Goal: Task Accomplishment & Management: Complete application form

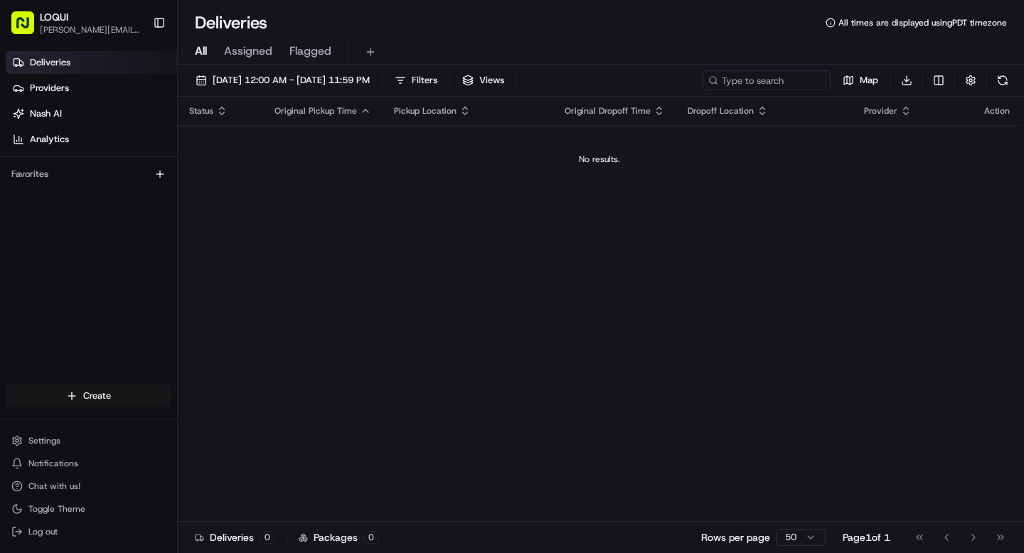
click at [127, 390] on html "LOQUI [PERSON_NAME][EMAIL_ADDRESS][DOMAIN_NAME] Toggle Sidebar Deliveries Provi…" at bounding box center [512, 276] width 1024 height 553
click at [228, 422] on link "Delivery" at bounding box center [257, 423] width 159 height 26
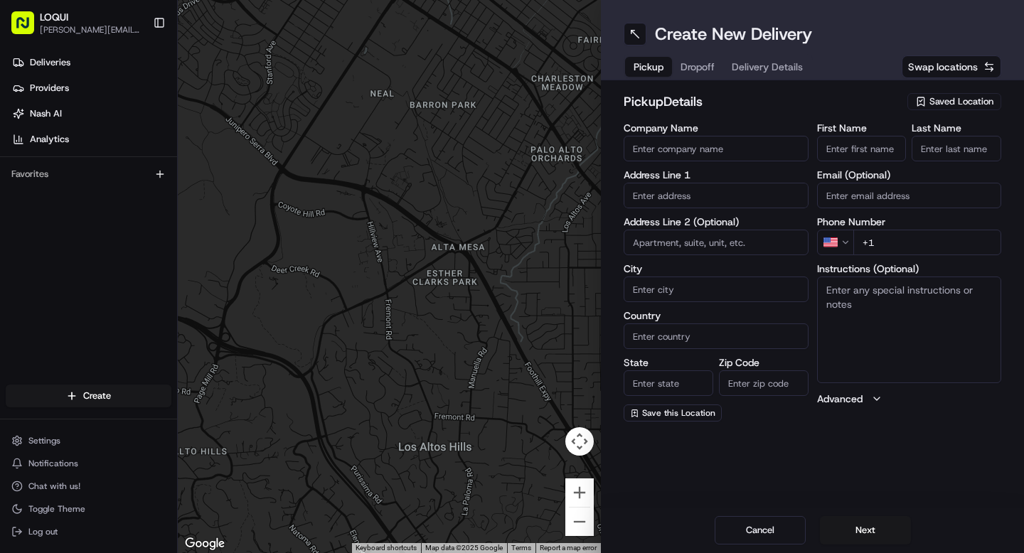
click at [700, 154] on input "Company Name" at bounding box center [716, 149] width 185 height 26
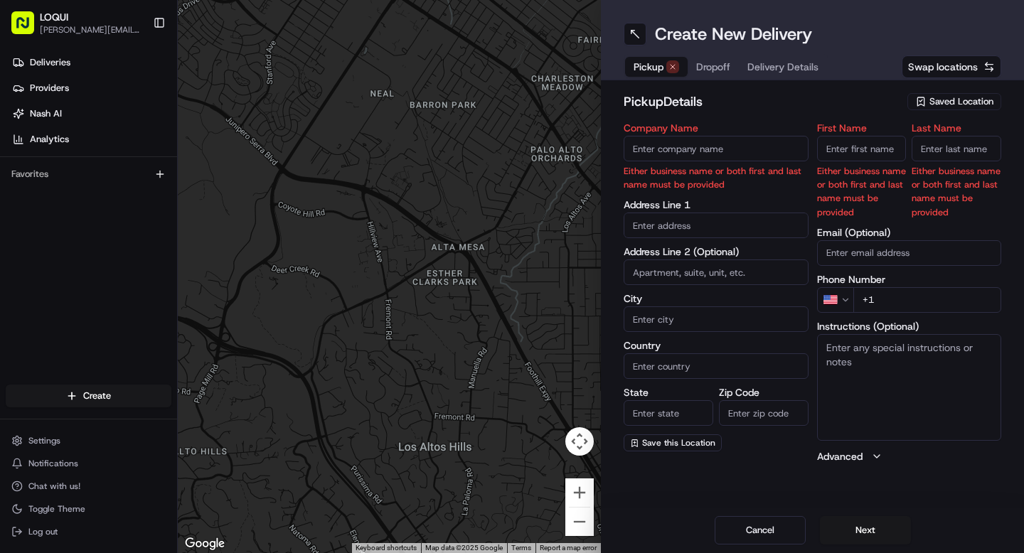
click at [876, 154] on input "First Name" at bounding box center [862, 149] width 90 height 26
click at [728, 146] on input "Company Name" at bounding box center [716, 149] width 185 height 26
type input "[GEOGRAPHIC_DATA]"
type input "[STREET_ADDRESS]"
type input "[GEOGRAPHIC_DATA]"
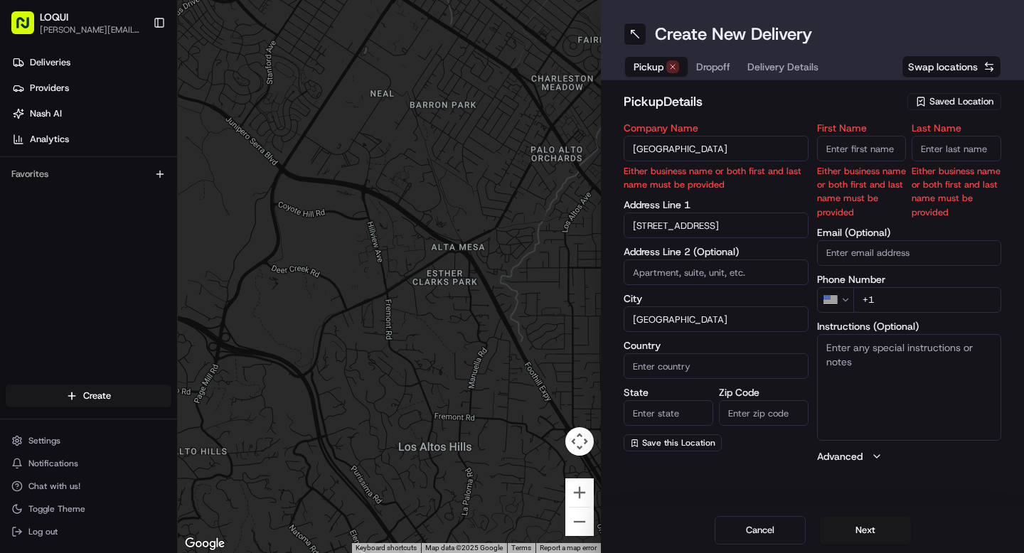
type input "[GEOGRAPHIC_DATA]"
type input "CA"
type input "91604"
type input "[PERSON_NAME]"
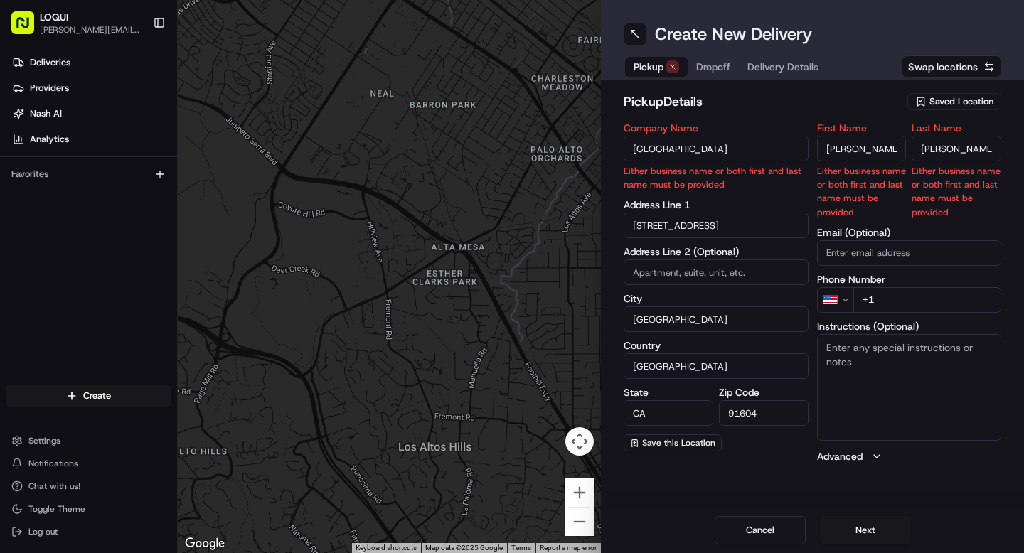
type input "[PERSON_NAME][EMAIL_ADDRESS][DOMAIN_NAME]"
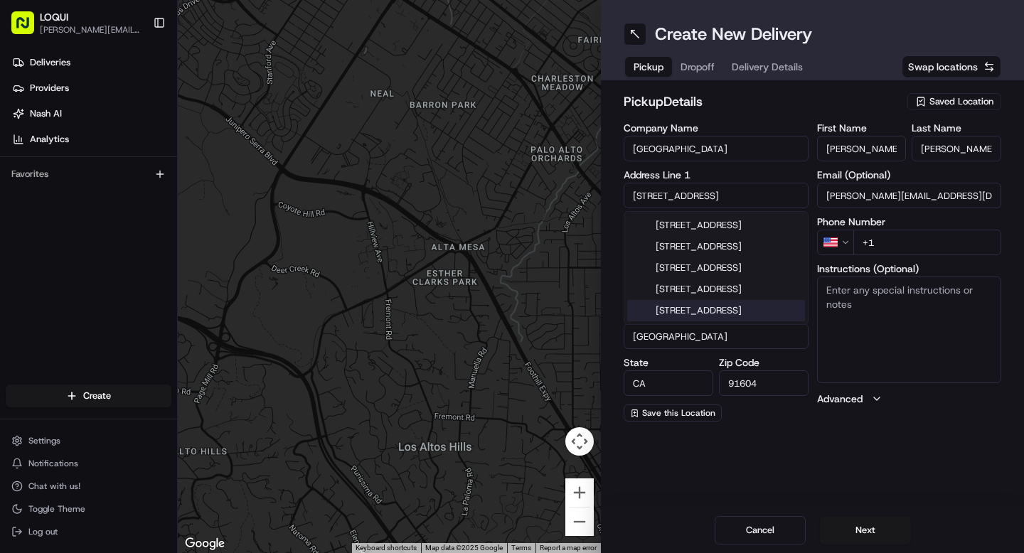
click at [814, 471] on div "Create New Delivery Pickup Dropoff Delivery Details Swap locations pickup Detai…" at bounding box center [812, 276] width 423 height 553
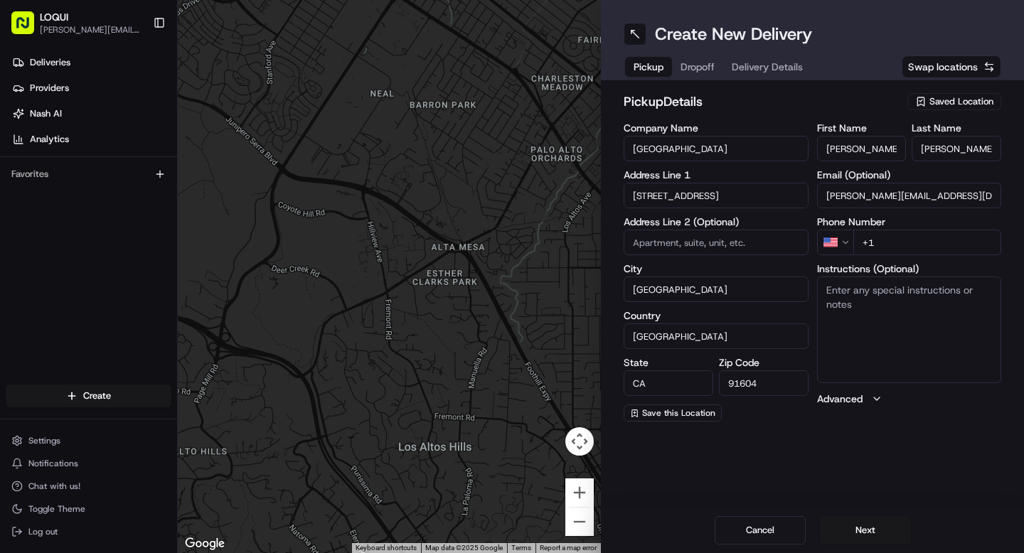
click at [916, 253] on input "+1" at bounding box center [927, 243] width 149 height 26
type input "[PHONE_NUMBER]"
click at [857, 530] on button "Next" at bounding box center [865, 530] width 91 height 28
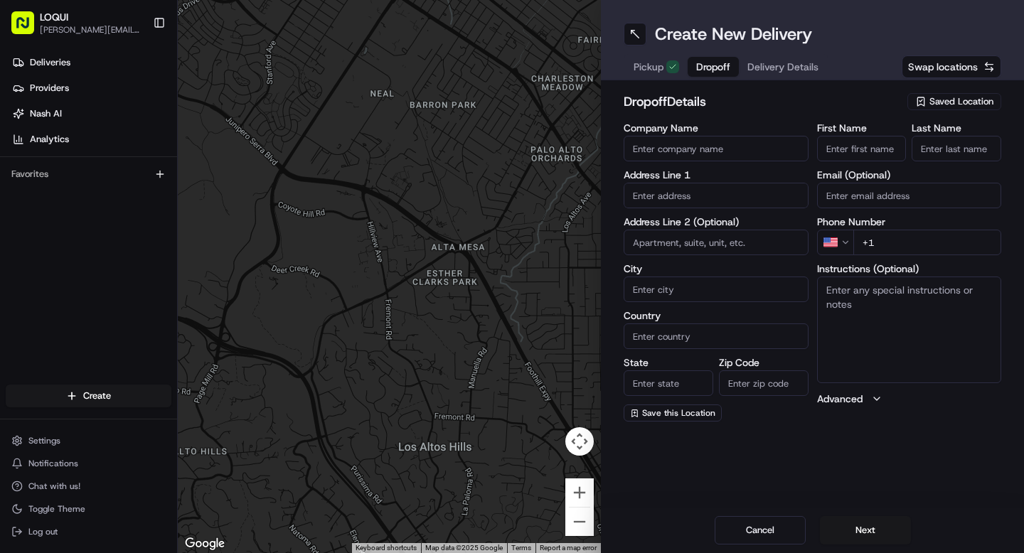
click at [737, 158] on input "Company Name" at bounding box center [716, 149] width 185 height 26
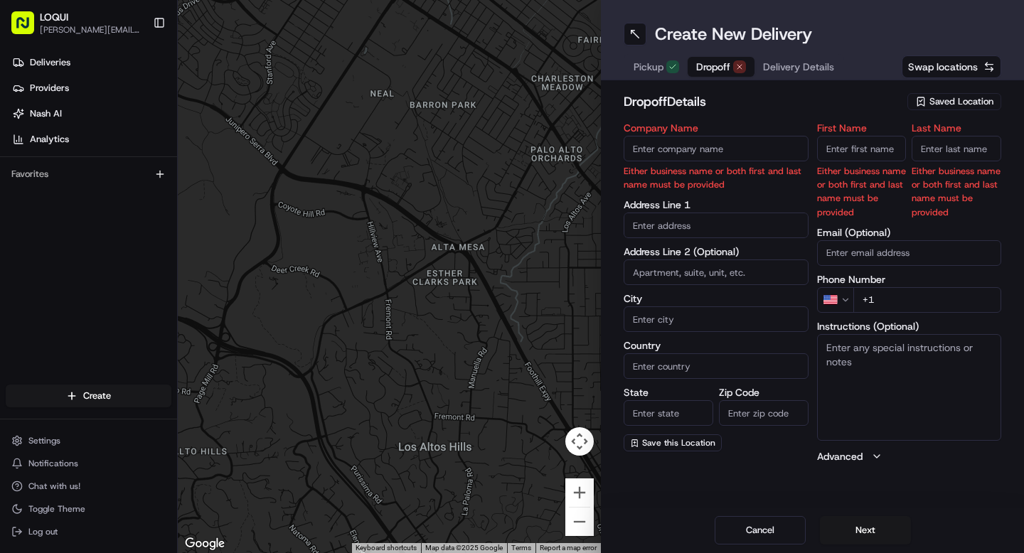
click at [853, 146] on input "First Name" at bounding box center [862, 149] width 90 height 26
click at [739, 146] on input "Company Name" at bounding box center [716, 149] width 185 height 26
type input "[PERSON_NAME]"
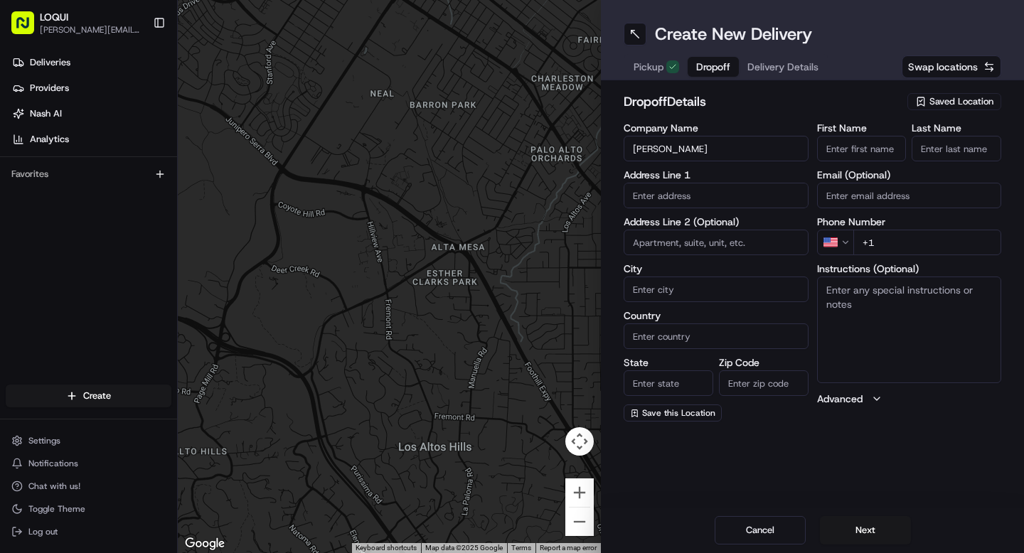
click at [835, 147] on input "First Name" at bounding box center [862, 149] width 90 height 26
type input "[PERSON_NAME]"
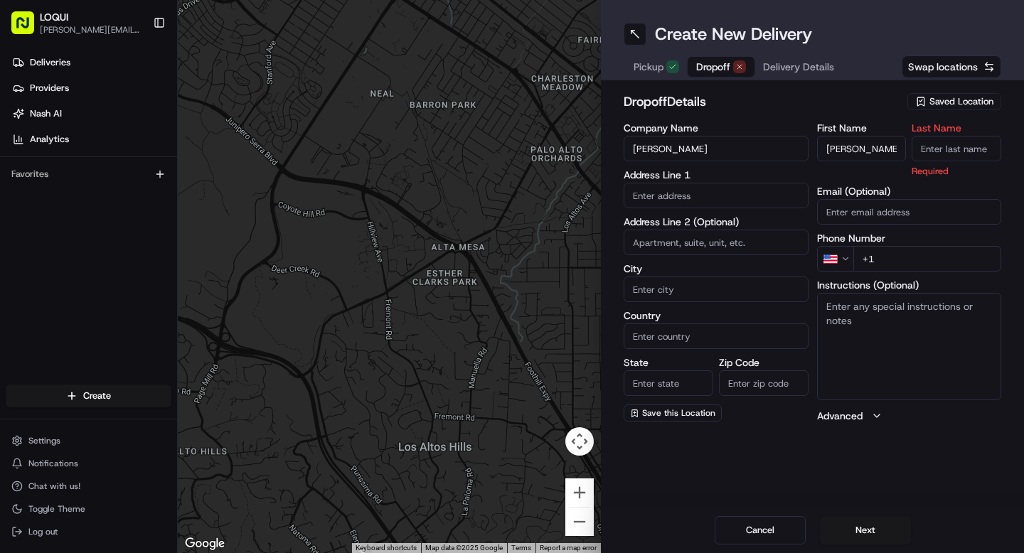
click at [952, 151] on input "Last Name" at bounding box center [957, 149] width 90 height 26
type input "w"
type input "[PERSON_NAME]"
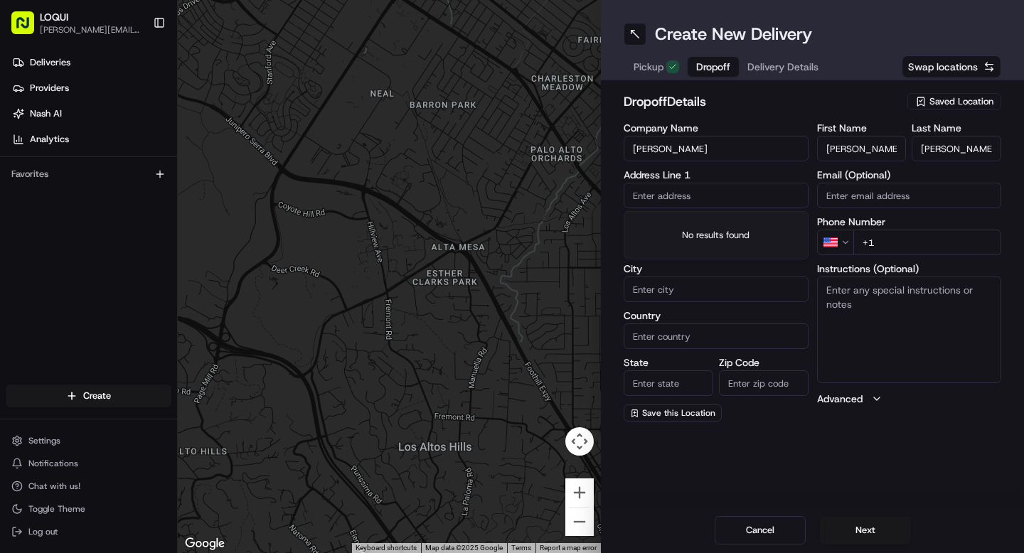
click at [695, 192] on input "text" at bounding box center [716, 196] width 185 height 26
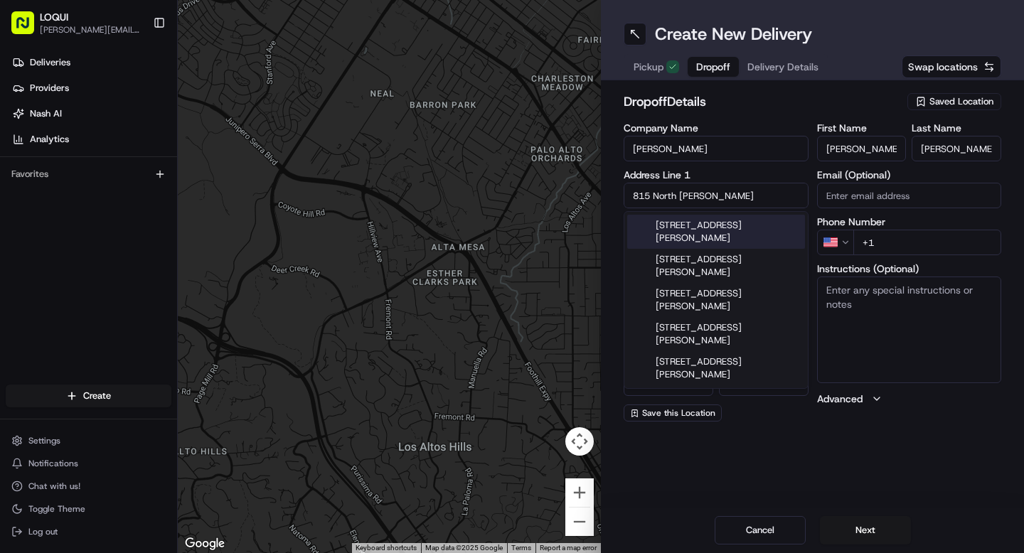
click at [686, 242] on div "[STREET_ADDRESS][PERSON_NAME]" at bounding box center [716, 232] width 178 height 34
type input "[STREET_ADDRESS][PERSON_NAME]"
type input "Burbank"
type input "[GEOGRAPHIC_DATA]"
type input "CA"
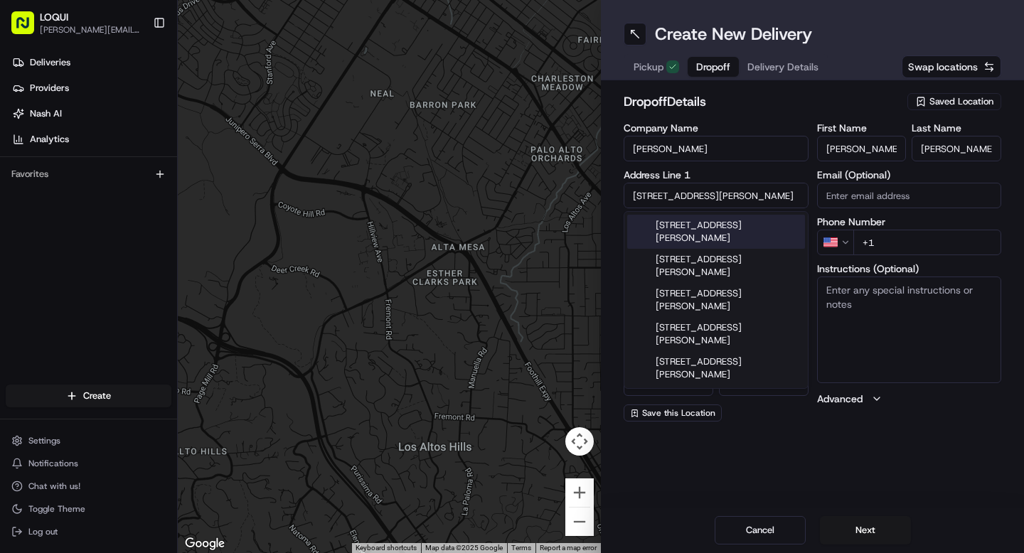
type input "91506"
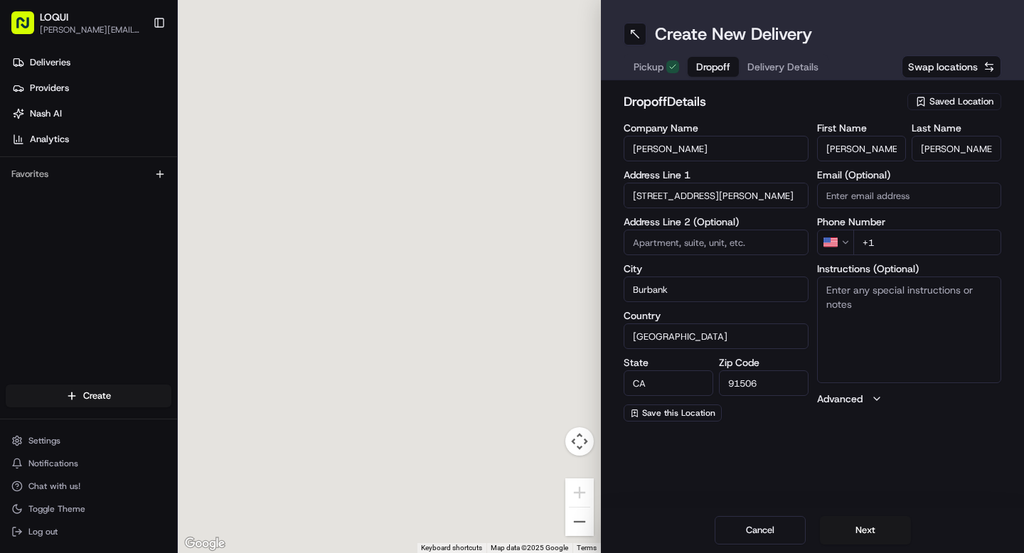
type input "[STREET_ADDRESS][PERSON_NAME]"
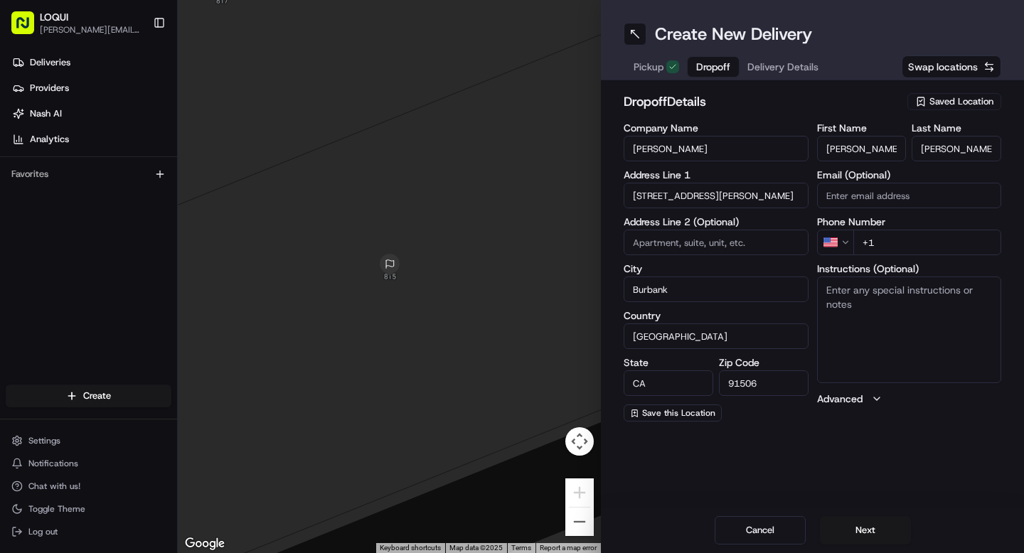
click at [877, 196] on input "Email (Optional)" at bounding box center [909, 196] width 185 height 26
click at [907, 446] on div "Create New Delivery Pickup Dropoff Delivery Details Swap locations dropoff Deta…" at bounding box center [812, 276] width 423 height 553
click at [907, 245] on input "+1" at bounding box center [927, 243] width 149 height 26
type input "[PHONE_NUMBER]"
click at [883, 471] on div "Create New Delivery Pickup Dropoff Delivery Details Swap locations dropoff Deta…" at bounding box center [812, 276] width 423 height 553
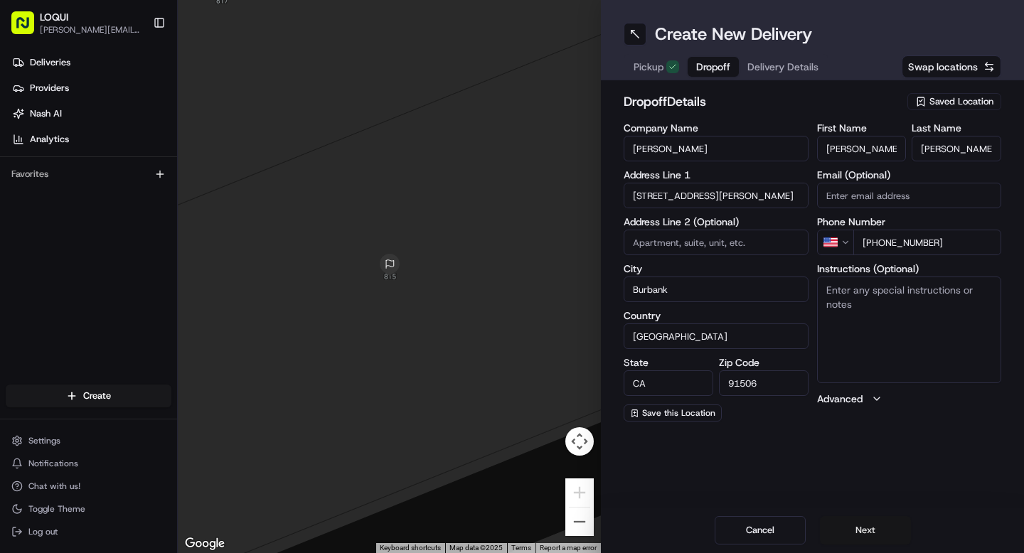
click at [860, 531] on button "Next" at bounding box center [865, 530] width 91 height 28
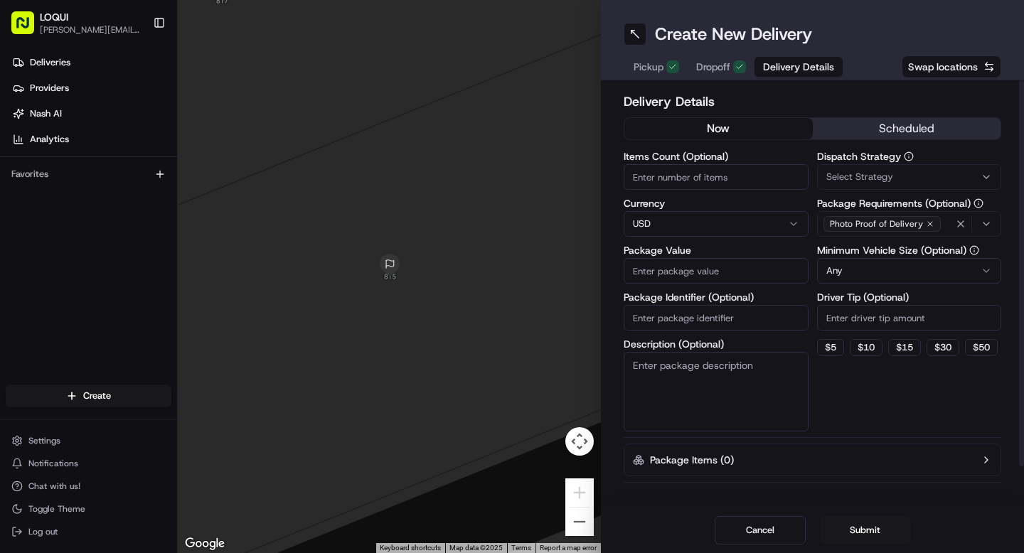
click at [723, 63] on span "Dropoff" at bounding box center [713, 67] width 34 height 14
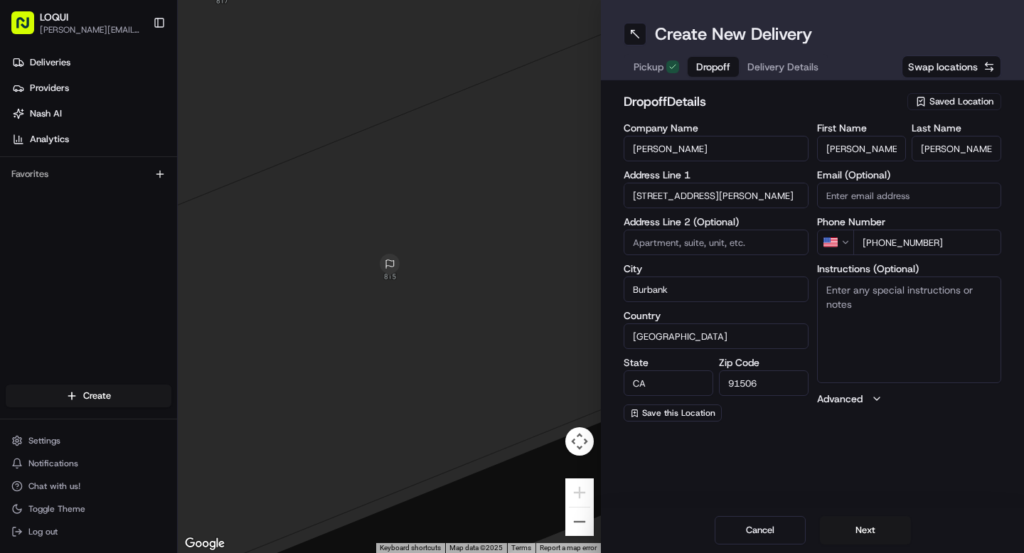
click at [886, 335] on textarea "Instructions (Optional)" at bounding box center [909, 330] width 185 height 107
type textarea "Ring Bell At Front Door"
click at [878, 525] on button "Next" at bounding box center [865, 530] width 91 height 28
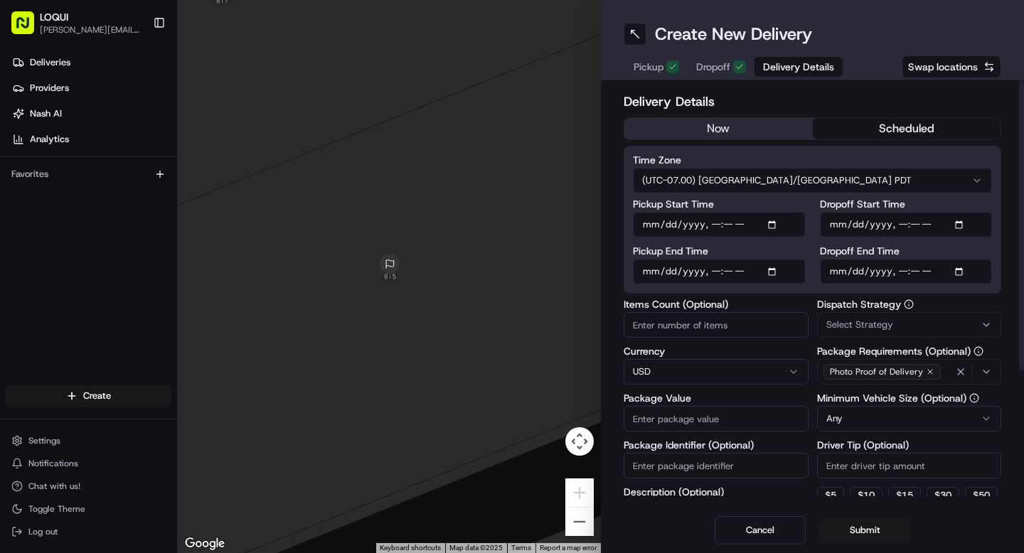
click at [925, 127] on button "scheduled" at bounding box center [907, 128] width 188 height 21
click at [731, 189] on html "LOQUI [PERSON_NAME][EMAIL_ADDRESS][DOMAIN_NAME] Toggle Sidebar Deliveries Provi…" at bounding box center [512, 276] width 1024 height 553
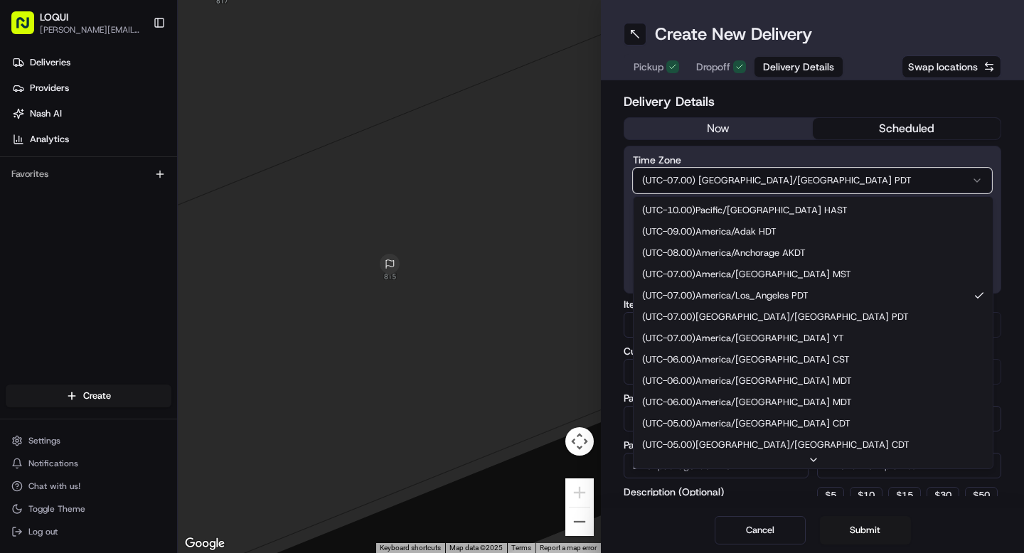
click at [769, 159] on html "LOQUI [PERSON_NAME][EMAIL_ADDRESS][DOMAIN_NAME] Toggle Sidebar Deliveries Provi…" at bounding box center [512, 276] width 1024 height 553
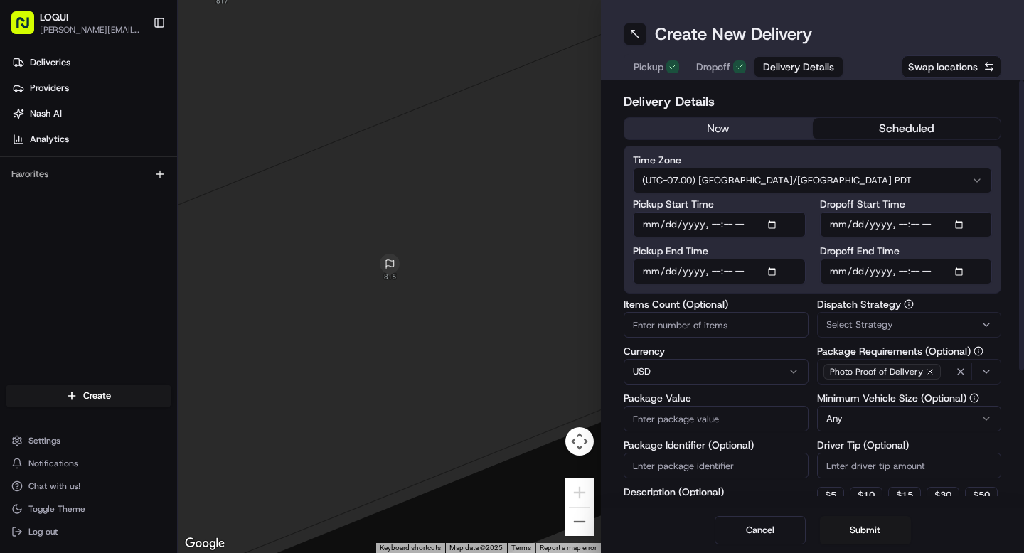
click at [652, 222] on input "Pickup Start Time" at bounding box center [719, 225] width 173 height 26
click at [774, 226] on input "Pickup Start Time" at bounding box center [719, 225] width 173 height 26
type input "[DATE]T15:30"
click at [839, 228] on input "Dropoff Start Time" at bounding box center [906, 225] width 173 height 26
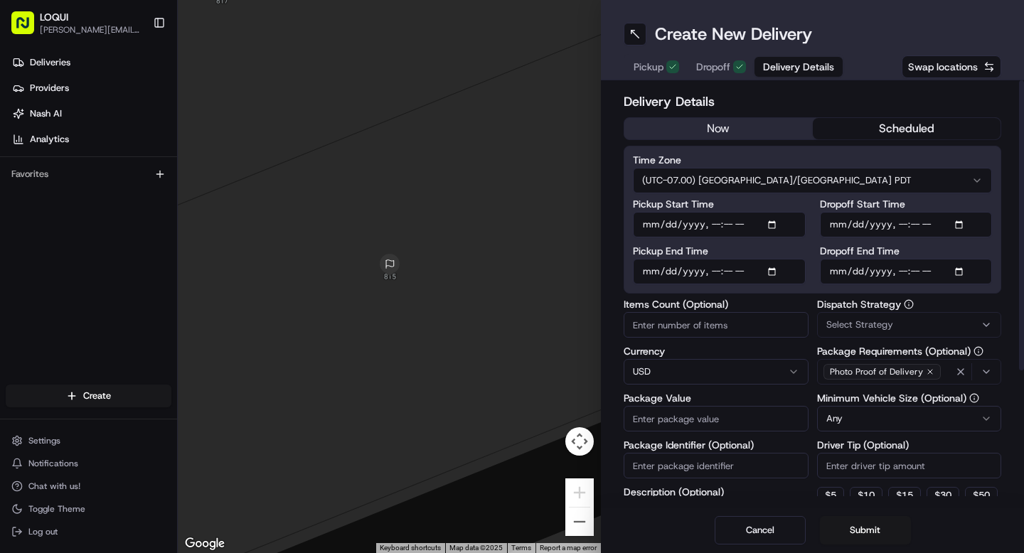
click at [961, 231] on input "Dropoff Start Time" at bounding box center [906, 225] width 173 height 26
click at [960, 221] on input "Dropoff Start Time" at bounding box center [906, 225] width 173 height 26
type input "[DATE]T15:30"
click at [1019, 358] on div at bounding box center [1021, 225] width 5 height 290
click at [661, 272] on input "Pickup End Time" at bounding box center [719, 272] width 173 height 26
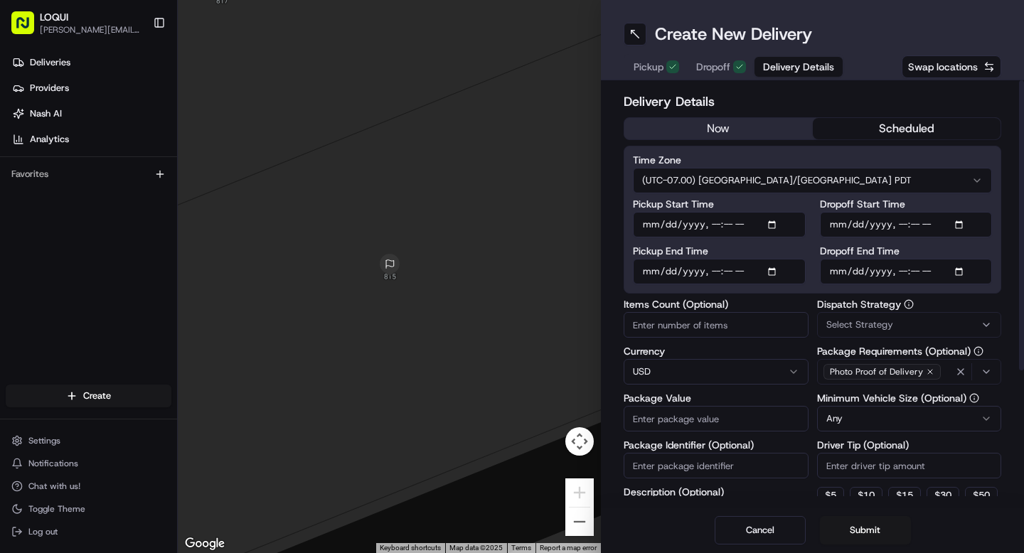
click at [646, 272] on input "Pickup End Time" at bounding box center [719, 272] width 173 height 26
click at [764, 269] on input "Pickup End Time" at bounding box center [719, 272] width 173 height 26
click at [772, 271] on input "Pickup End Time" at bounding box center [719, 272] width 173 height 26
type input "[DATE]T15:30"
click at [990, 309] on div "Dispatch Strategy Select Strategy" at bounding box center [909, 318] width 185 height 38
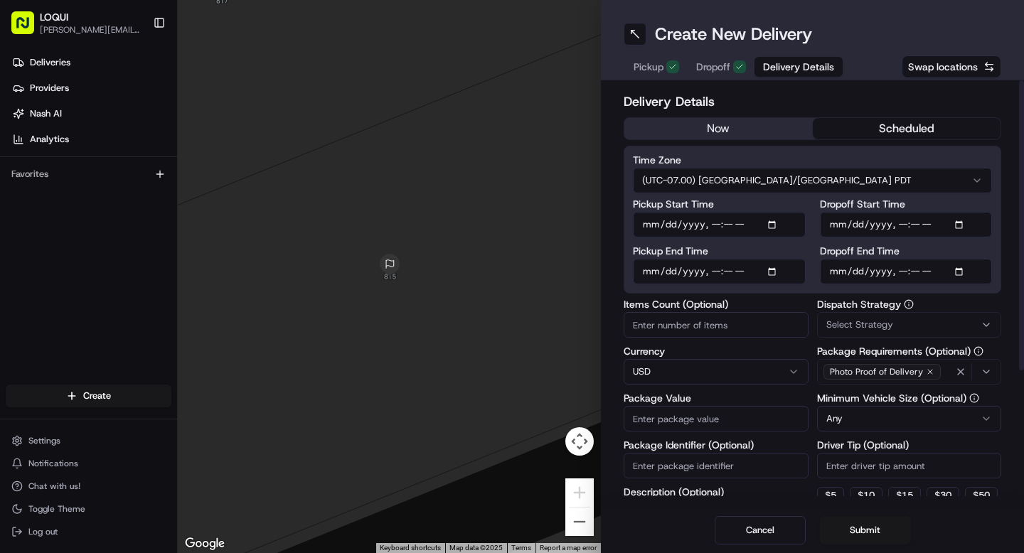
click at [838, 277] on input "Dropoff End Time" at bounding box center [906, 272] width 173 height 26
click at [720, 227] on input "Pickup Start Time" at bounding box center [719, 225] width 173 height 26
click at [727, 227] on input "Pickup Start Time" at bounding box center [719, 225] width 173 height 26
click at [771, 227] on input "Pickup Start Time" at bounding box center [719, 225] width 173 height 26
type input "[DATE]T15:25"
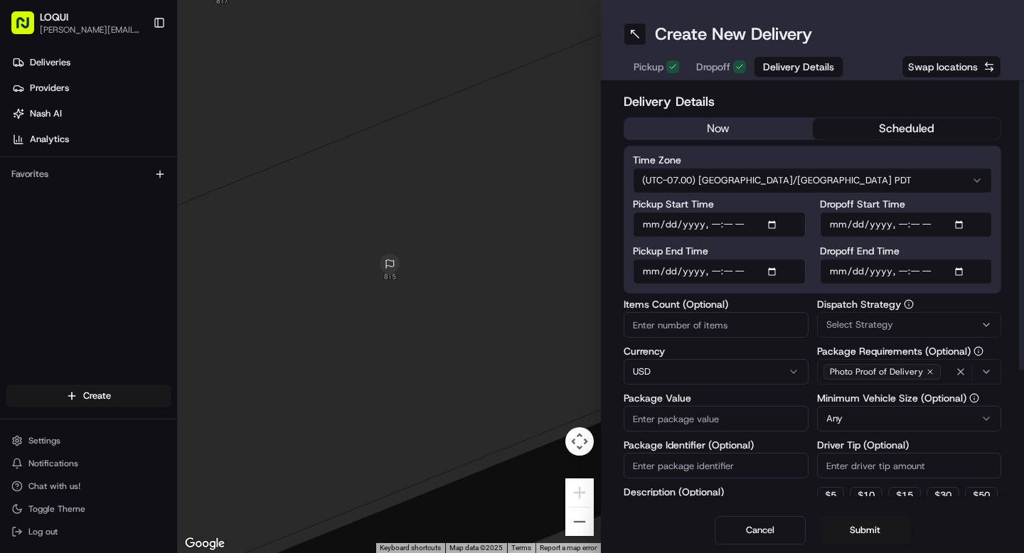
click at [736, 212] on input "Pickup Start Time" at bounding box center [719, 225] width 173 height 26
click at [737, 270] on input "Pickup End Time" at bounding box center [719, 272] width 173 height 26
click at [746, 274] on input "Pickup End Time" at bounding box center [719, 272] width 173 height 26
click at [731, 277] on input "Pickup End Time" at bounding box center [719, 272] width 173 height 26
click at [776, 277] on input "Pickup End Time" at bounding box center [719, 272] width 173 height 26
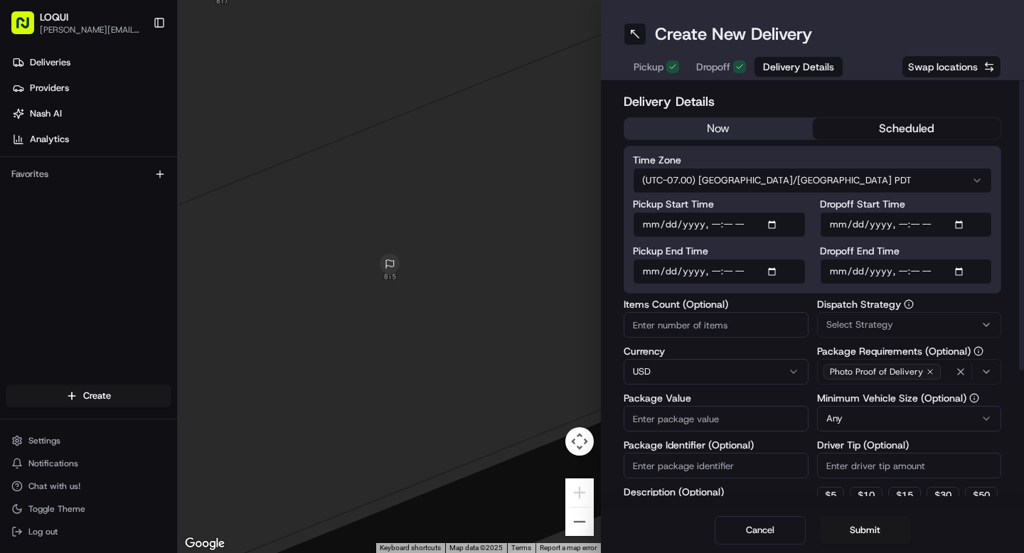
click at [769, 271] on input "Pickup End Time" at bounding box center [719, 272] width 173 height 26
type input "[DATE]T15:25"
click at [967, 299] on label "Dispatch Strategy" at bounding box center [909, 304] width 185 height 10
click at [961, 217] on input "Dropoff Start Time" at bounding box center [906, 225] width 173 height 26
click at [963, 223] on input "Dropoff Start Time" at bounding box center [906, 225] width 173 height 26
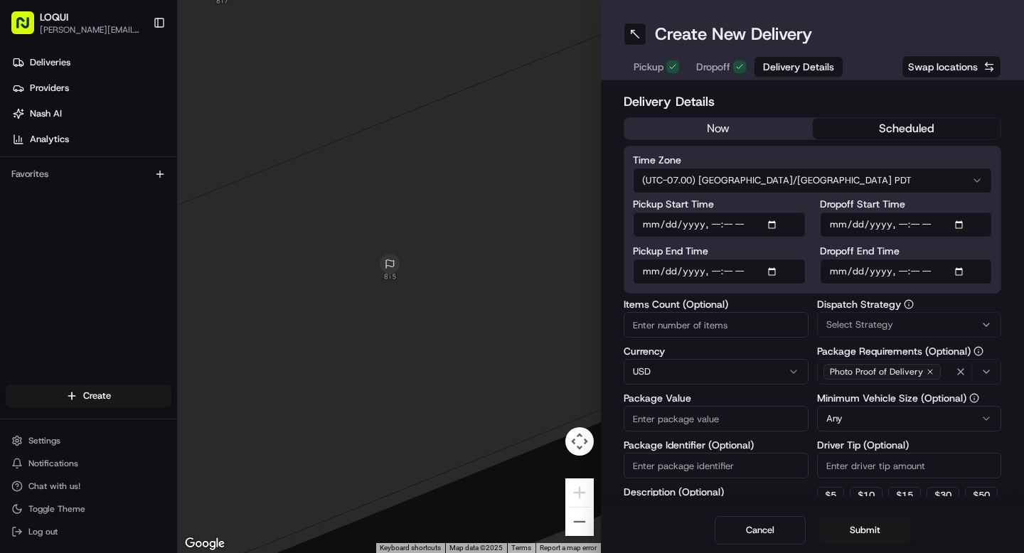
type input "[DATE]T15:55"
click at [1016, 263] on div "Delivery Details now scheduled Time Zone (UTC-07.00) America/[GEOGRAPHIC_DATA] …" at bounding box center [812, 293] width 423 height 427
click at [911, 280] on input "Dropoff End Time" at bounding box center [906, 272] width 173 height 26
click at [958, 285] on div "Time Zone (UTC-07.00) [GEOGRAPHIC_DATA]/[GEOGRAPHIC_DATA] PDT Pickup Start Time…" at bounding box center [813, 220] width 378 height 148
click at [962, 278] on input "Dropoff End Time" at bounding box center [906, 272] width 173 height 26
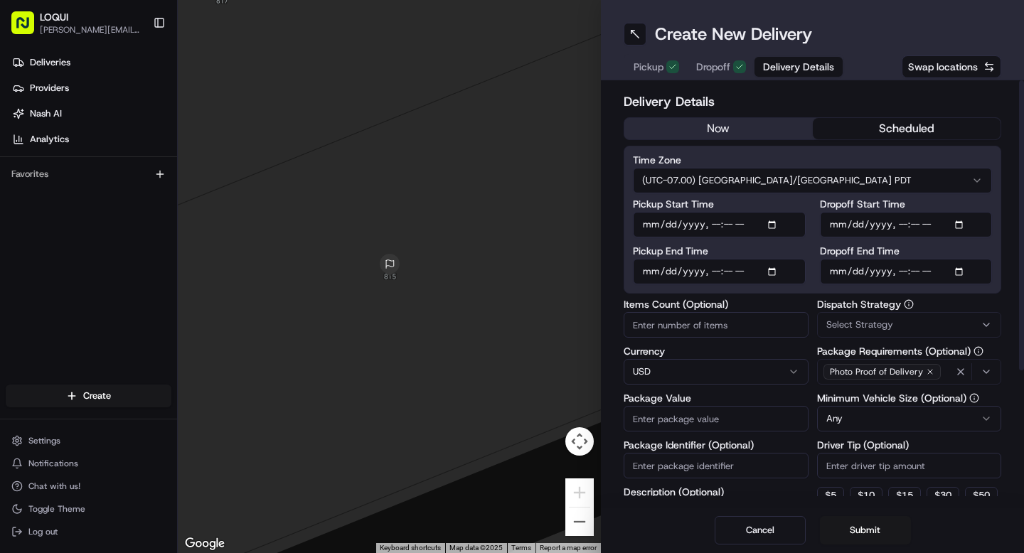
click at [960, 272] on input "Dropoff End Time" at bounding box center [906, 272] width 173 height 26
type input "[DATE]T15:55"
click at [1023, 342] on div at bounding box center [1021, 225] width 5 height 290
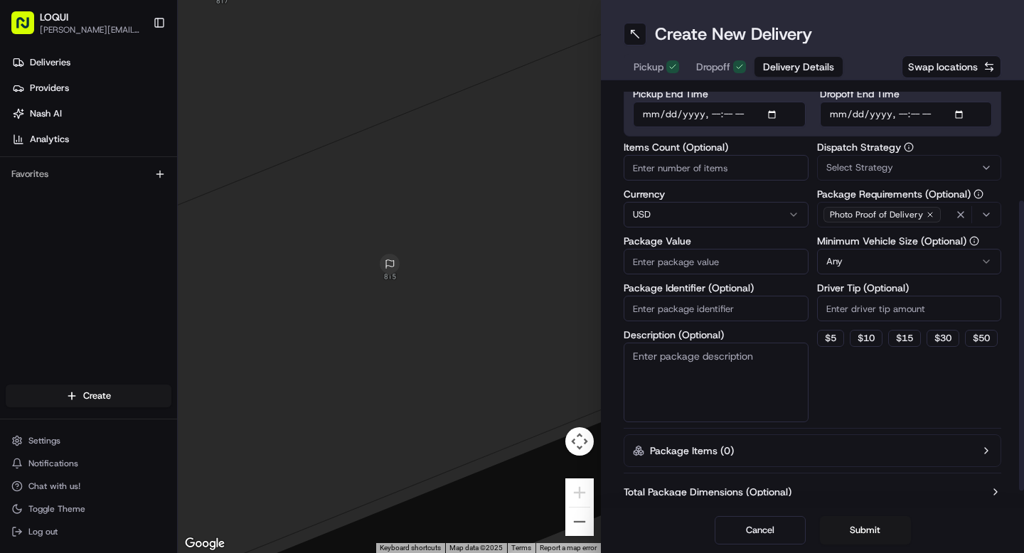
scroll to position [168, 0]
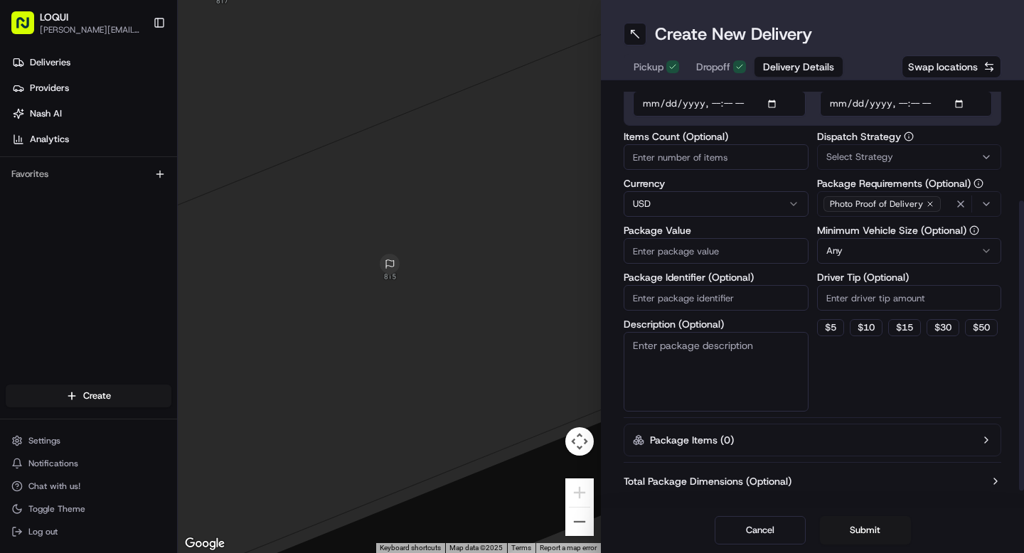
click at [714, 159] on input "Items Count (Optional)" at bounding box center [716, 157] width 185 height 26
click at [834, 162] on span "Select Strategy" at bounding box center [859, 157] width 67 height 13
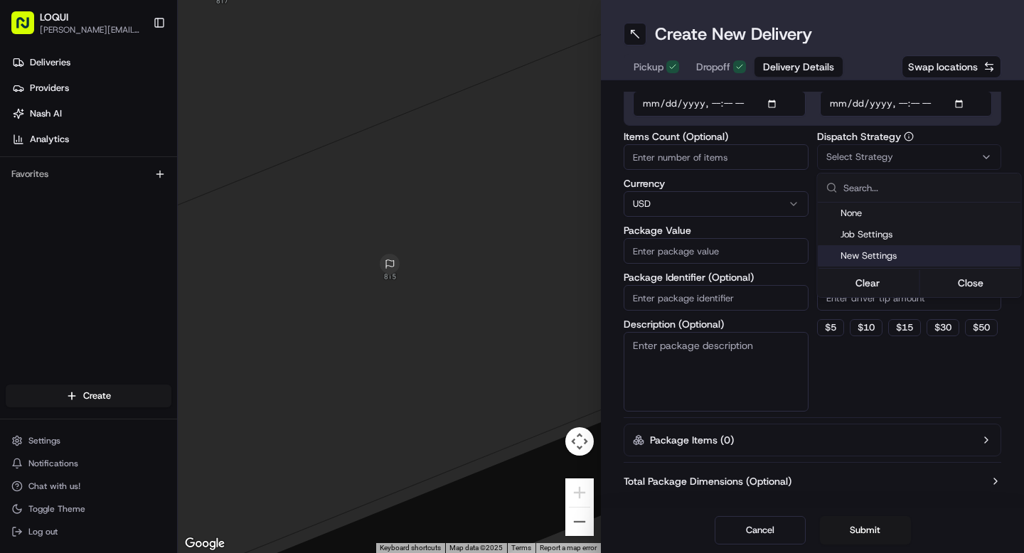
click at [903, 364] on html "LOQUI [PERSON_NAME][EMAIL_ADDRESS][DOMAIN_NAME] Toggle Sidebar Deliveries Provi…" at bounding box center [512, 276] width 1024 height 553
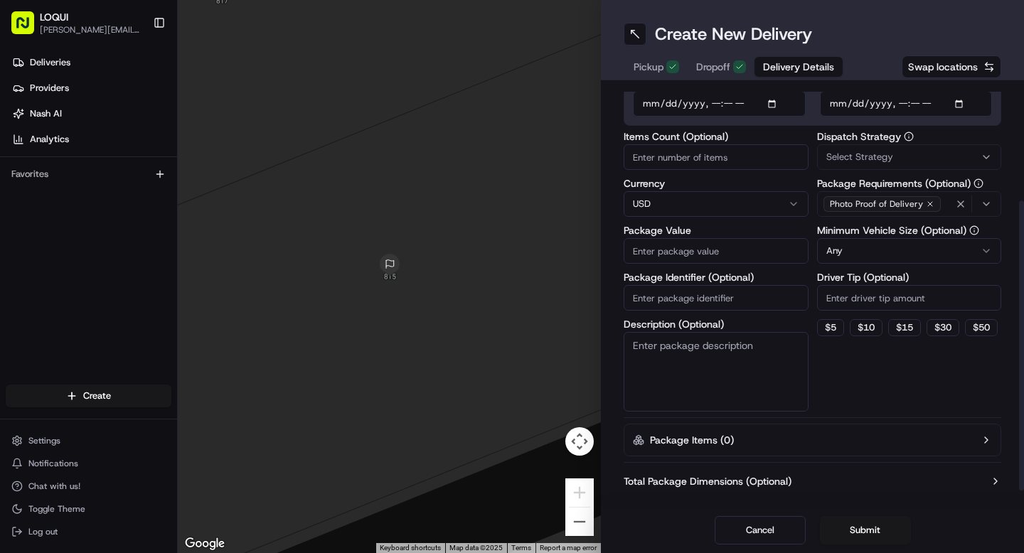
click at [922, 300] on input "Driver Tip (Optional)" at bounding box center [909, 298] width 185 height 26
type input "20"
click at [914, 397] on div "Dispatch Strategy Select Strategy Package Requirements (Optional) Photo Proof o…" at bounding box center [909, 272] width 185 height 280
click at [724, 297] on input "Package Identifier (Optional)" at bounding box center [716, 298] width 185 height 26
type input "White Bags filled with"
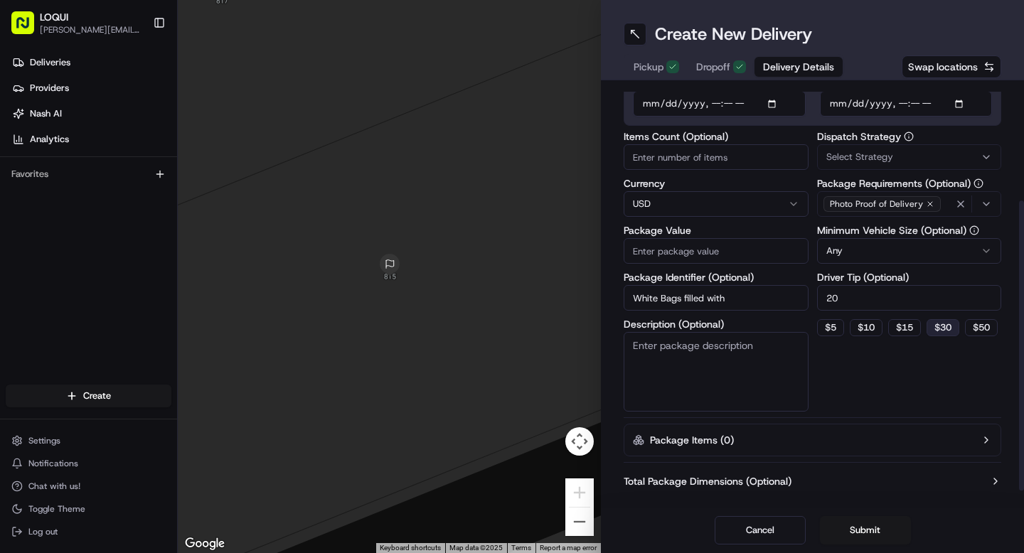
click at [939, 327] on button "$ 30" at bounding box center [943, 327] width 33 height 17
type input "30"
click at [745, 297] on input "White Bags filled with" at bounding box center [716, 298] width 185 height 26
type input "White Bags filled with hot food"
click at [747, 368] on textarea "Description (Optional)" at bounding box center [716, 372] width 185 height 80
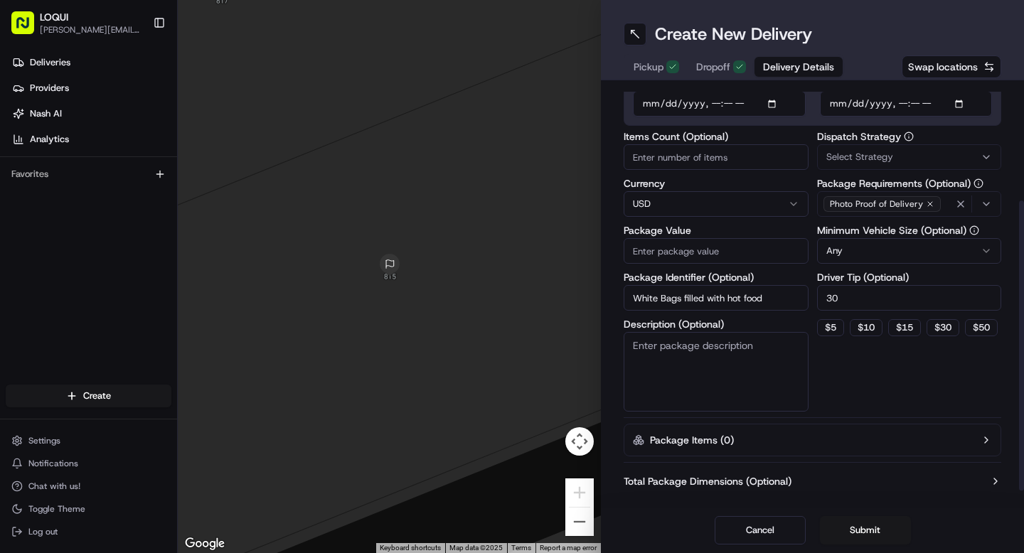
click at [882, 252] on html "LOQUI [PERSON_NAME][EMAIL_ADDRESS][DOMAIN_NAME] Toggle Sidebar Deliveries Provi…" at bounding box center [512, 276] width 1024 height 553
click at [873, 435] on button "Package Items ( 0 )" at bounding box center [813, 440] width 378 height 33
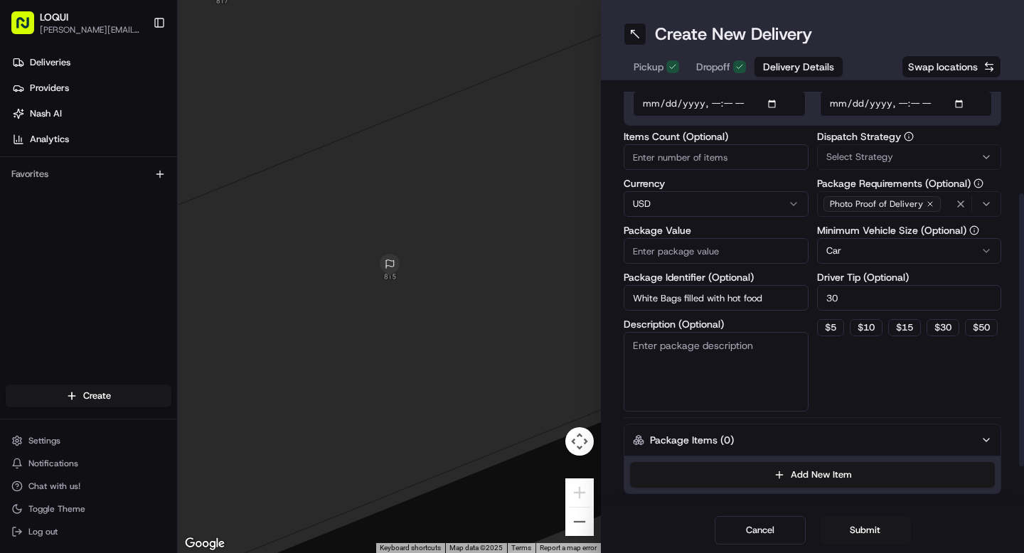
click at [889, 258] on html "LOQUI [PERSON_NAME][EMAIL_ADDRESS][DOMAIN_NAME] Toggle Sidebar Deliveries Provi…" at bounding box center [512, 276] width 1024 height 553
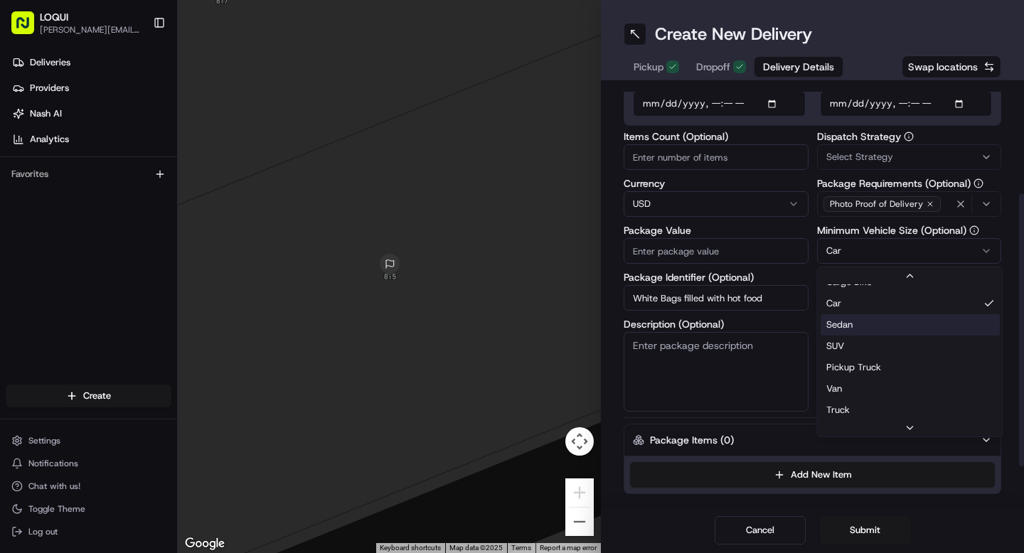
scroll to position [46, 0]
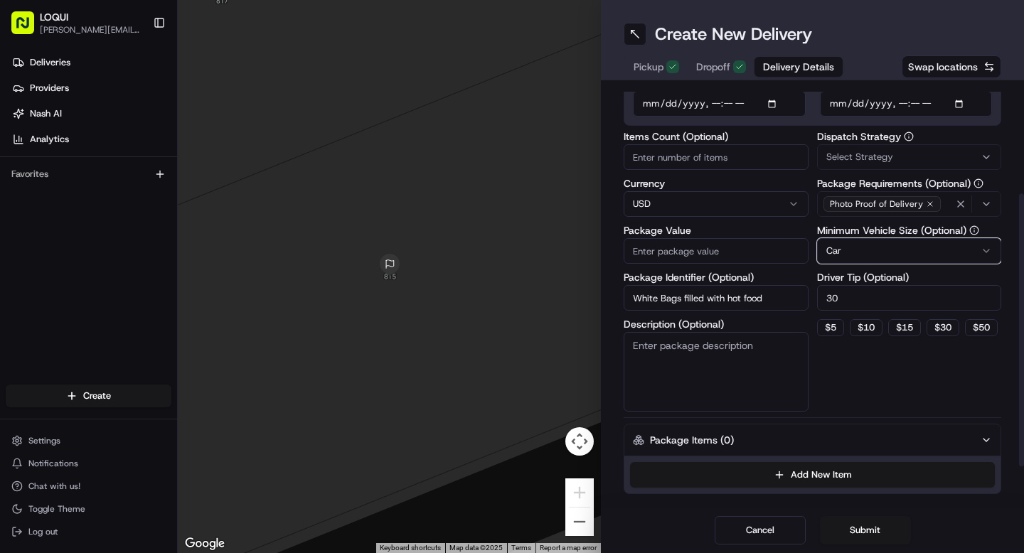
click at [774, 393] on html "LOQUI [PERSON_NAME][EMAIL_ADDRESS][DOMAIN_NAME] Toggle Sidebar Deliveries Provi…" at bounding box center [512, 276] width 1024 height 553
click at [636, 302] on input "White Bags filled with hot food" at bounding box center [716, 298] width 185 height 26
click at [643, 355] on textarea "Description (Optional)" at bounding box center [716, 372] width 185 height 80
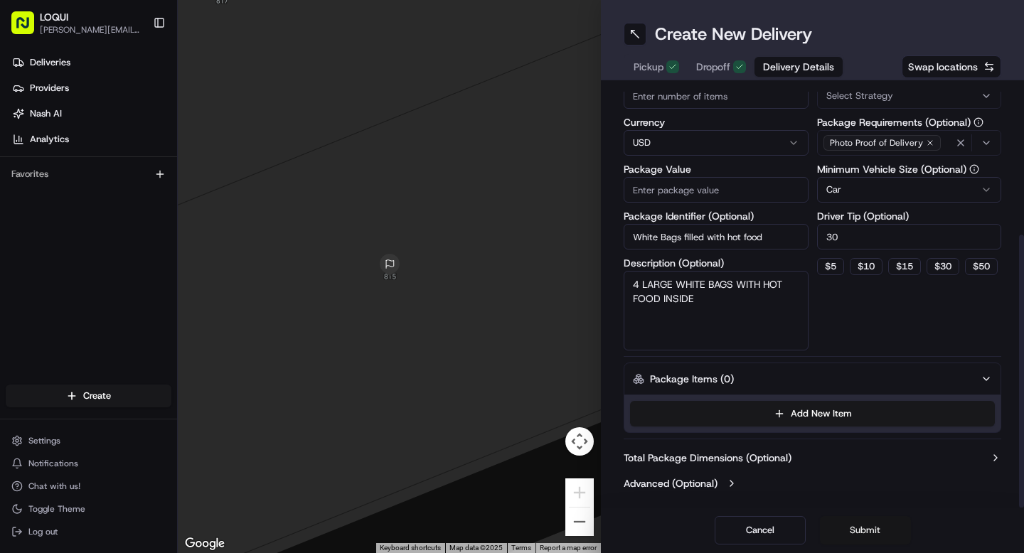
type textarea "4 LARGE WHITE BAGS WITH HOT FOOD INSIDE"
click at [862, 532] on button "Submit" at bounding box center [865, 530] width 91 height 28
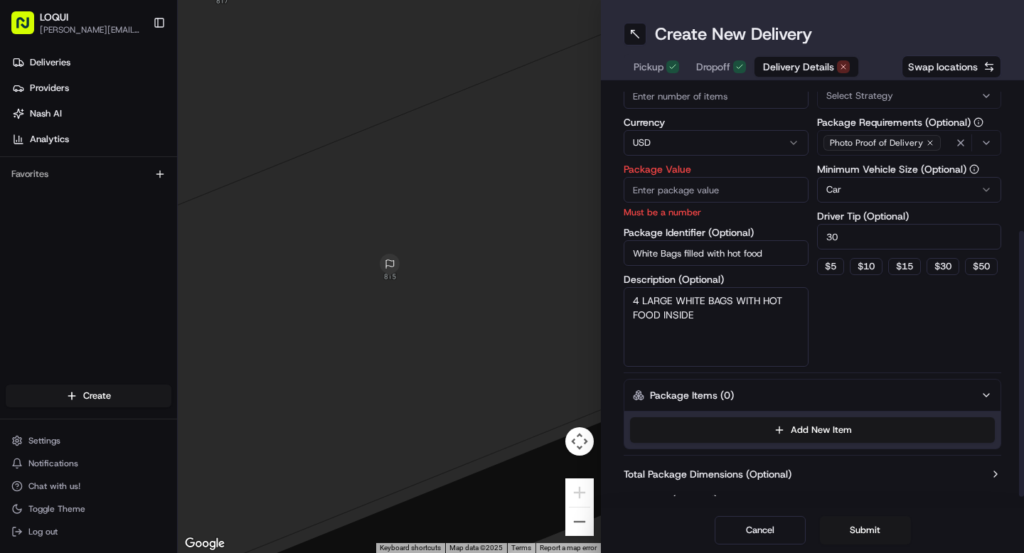
click at [698, 200] on input "Package Value" at bounding box center [716, 190] width 185 height 26
type input "735"
click at [859, 366] on div "Delivery Details now scheduled Time Zone (UTC-07.00) America/[GEOGRAPHIC_DATA] …" at bounding box center [813, 188] width 378 height 650
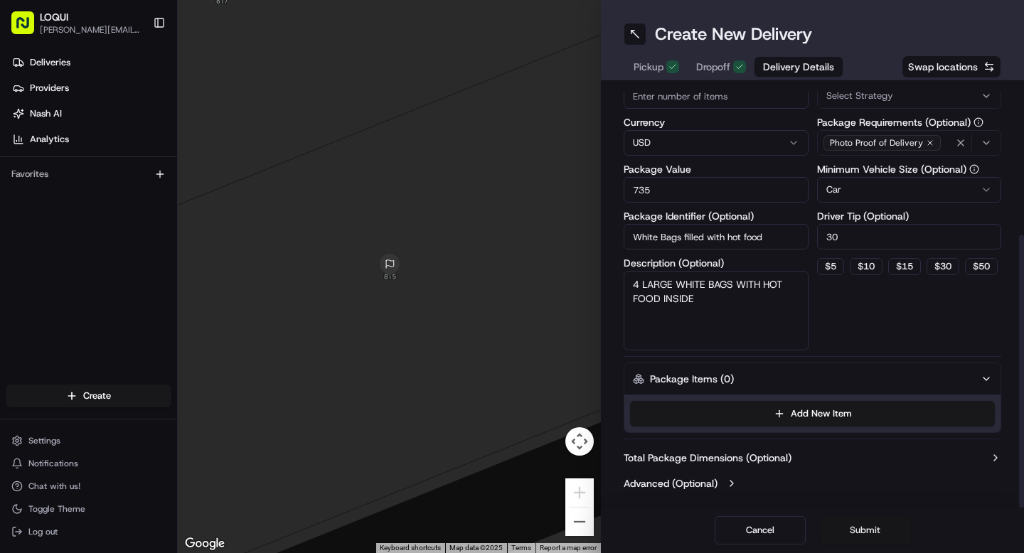
click at [858, 528] on button "Submit" at bounding box center [865, 530] width 91 height 28
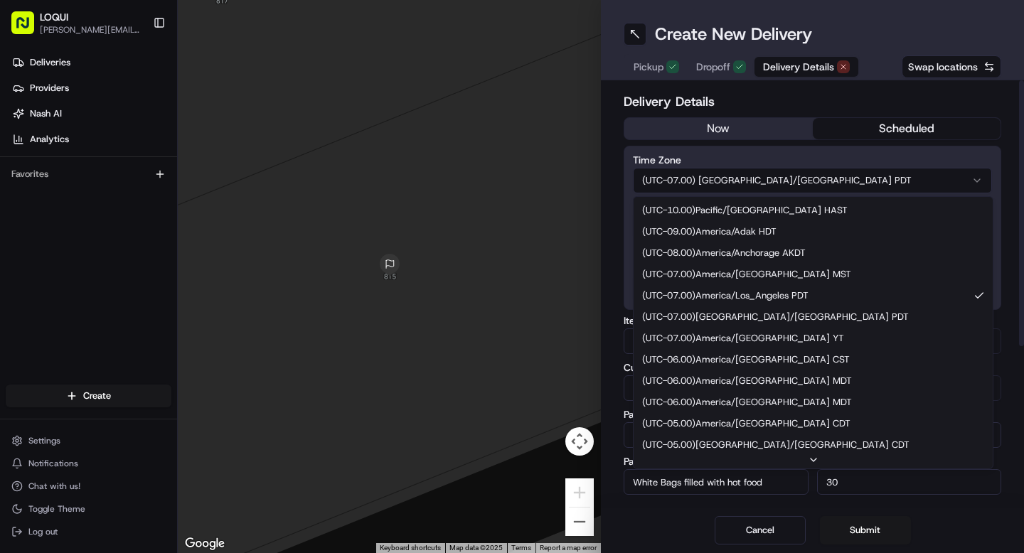
click at [757, 182] on html "LOQUI [PERSON_NAME][EMAIL_ADDRESS][DOMAIN_NAME] Toggle Sidebar Deliveries Provi…" at bounding box center [512, 276] width 1024 height 553
click at [768, 152] on html "LOQUI [PERSON_NAME][EMAIL_ADDRESS][DOMAIN_NAME] Toggle Sidebar Deliveries Provi…" at bounding box center [512, 276] width 1024 height 553
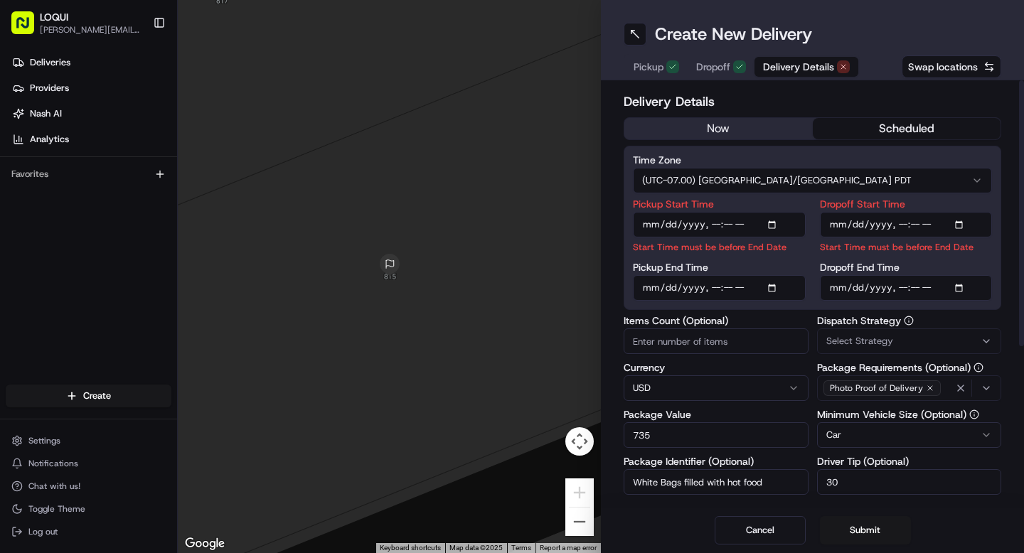
click at [728, 225] on input "Pickup Start Time" at bounding box center [719, 225] width 173 height 26
click at [737, 290] on input "Pickup End Time" at bounding box center [719, 288] width 173 height 26
click at [921, 224] on input "Dropoff Start Time" at bounding box center [906, 225] width 173 height 26
click at [927, 288] on input "Dropoff End Time" at bounding box center [906, 288] width 173 height 26
click at [911, 298] on input "Dropoff End Time" at bounding box center [906, 288] width 173 height 26
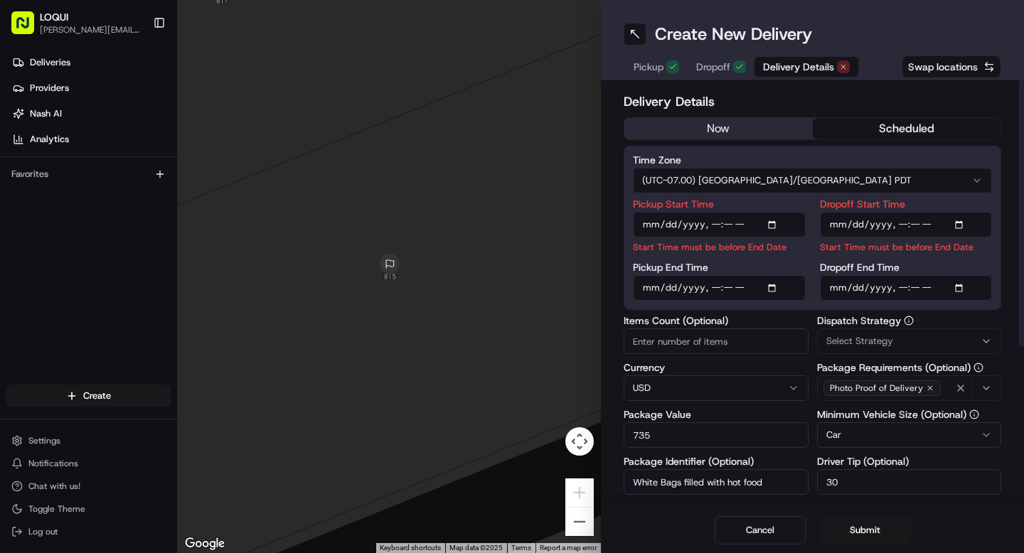
click at [917, 227] on input "Dropoff Start Time" at bounding box center [906, 225] width 173 height 26
click at [960, 226] on input "Dropoff Start Time" at bounding box center [906, 225] width 173 height 26
type input "[DATE]T15:50"
click at [1006, 182] on div "Delivery Details now scheduled Time Zone (UTC-07.00) [GEOGRAPHIC_DATA]/[GEOGRAP…" at bounding box center [812, 293] width 423 height 427
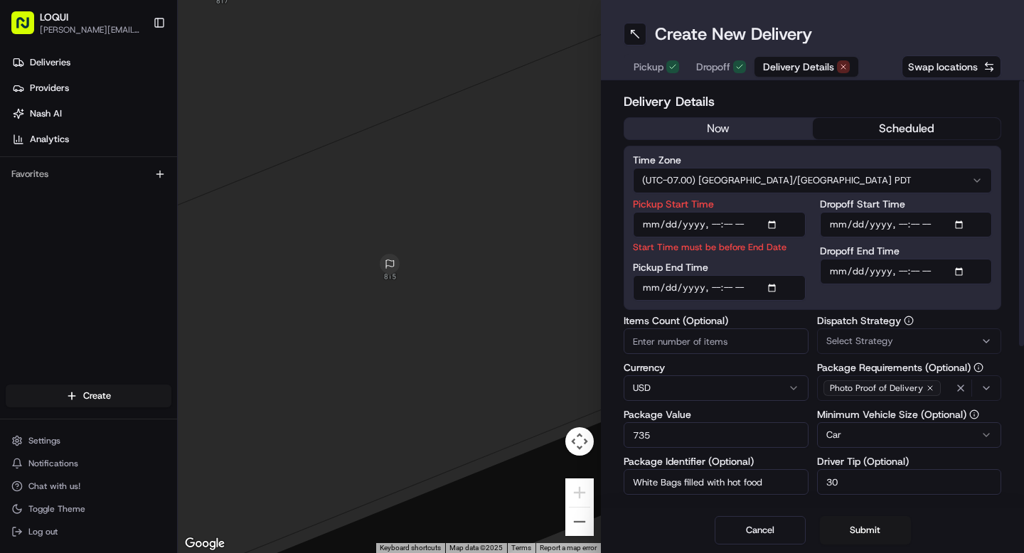
click at [908, 267] on input "Dropoff End Time" at bounding box center [906, 272] width 173 height 26
click at [728, 228] on input "Pickup Start Time" at bounding box center [719, 225] width 173 height 26
click at [730, 287] on input "Pickup End Time" at bounding box center [719, 288] width 173 height 26
click at [772, 285] on input "Pickup End Time" at bounding box center [719, 288] width 173 height 26
type input "[DATE]T15:30"
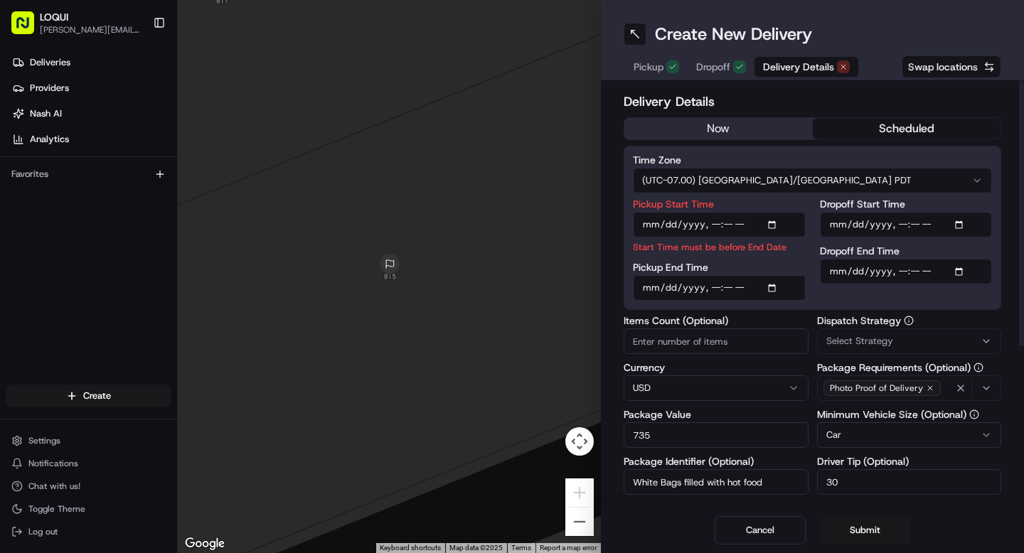
click at [1023, 323] on div at bounding box center [1021, 213] width 5 height 266
click at [724, 225] on input "Pickup Start Time" at bounding box center [719, 225] width 173 height 26
click at [729, 225] on input "Pickup Start Time" at bounding box center [719, 225] width 173 height 26
click at [768, 224] on input "Pickup Start Time" at bounding box center [719, 225] width 173 height 26
type input "[DATE]T15:20"
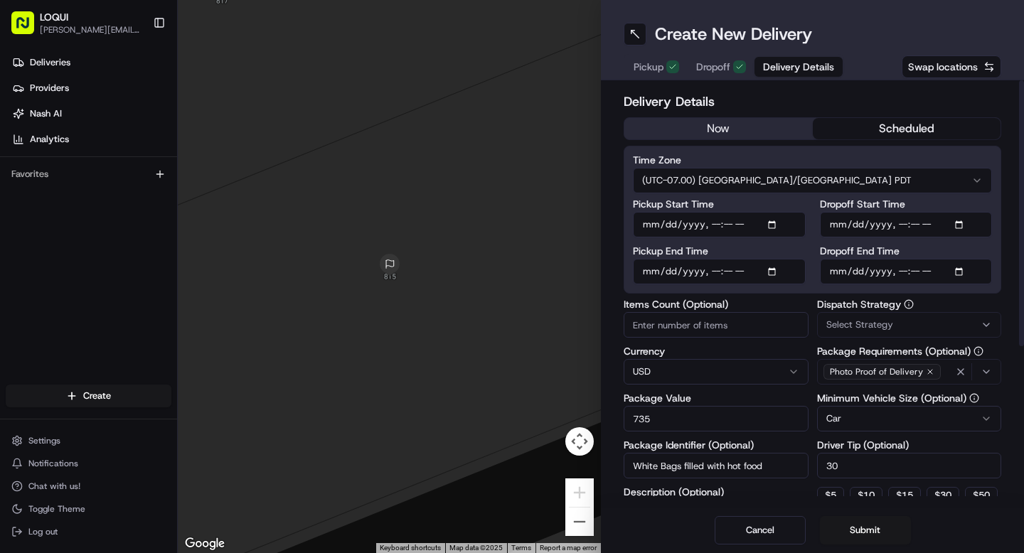
click at [1023, 240] on div at bounding box center [1021, 213] width 5 height 266
click at [734, 271] on input "Pickup End Time" at bounding box center [719, 272] width 173 height 26
click at [769, 274] on input "Pickup End Time" at bounding box center [719, 272] width 173 height 26
type input "[DATE]T15:25"
click at [1006, 297] on div "Delivery Details now scheduled Time Zone (UTC-07.00) America/[GEOGRAPHIC_DATA] …" at bounding box center [812, 293] width 423 height 427
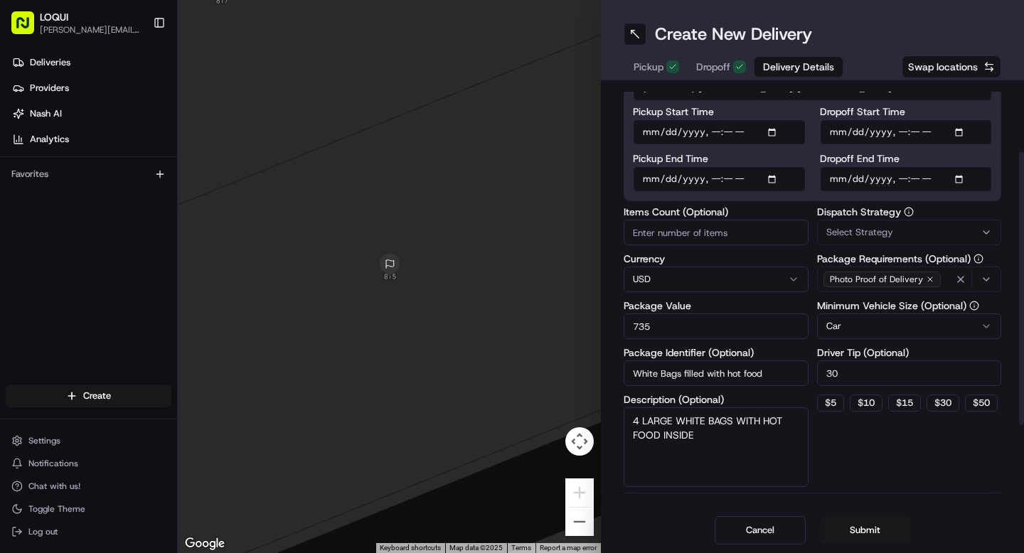
scroll to position [229, 0]
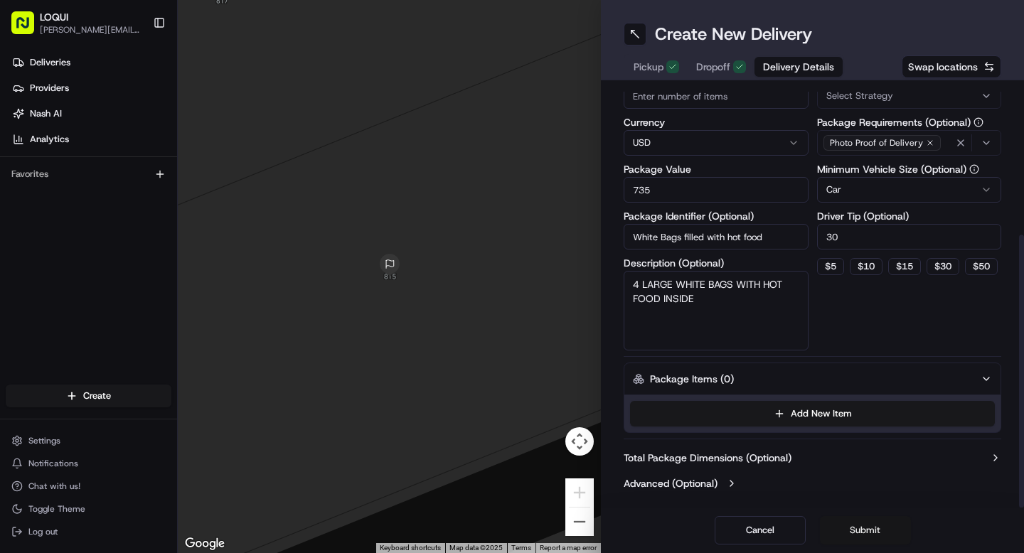
click at [857, 534] on button "Submit" at bounding box center [865, 530] width 91 height 28
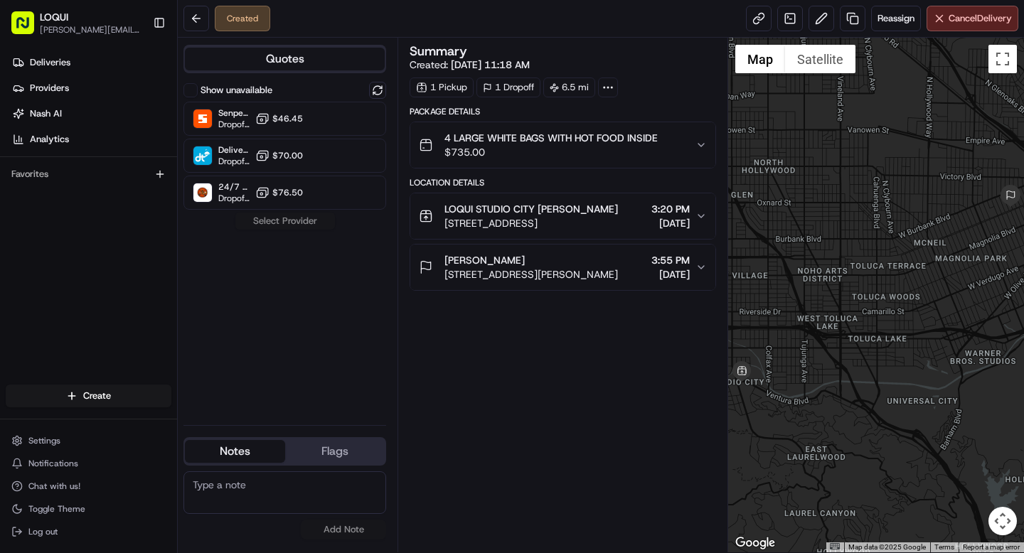
click at [497, 142] on span "4 LARGE WHITE BAGS WITH HOT FOOD INSIDE" at bounding box center [550, 138] width 213 height 14
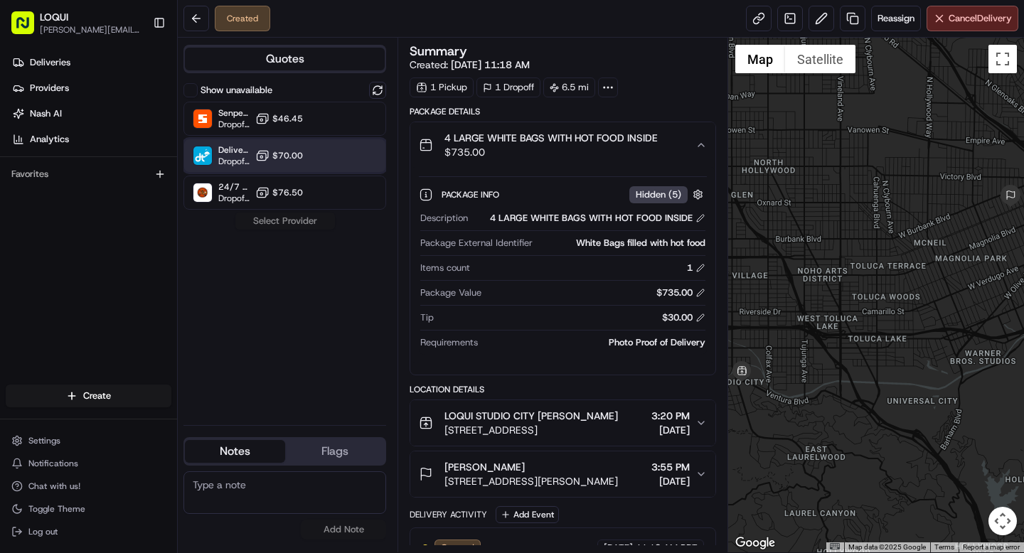
click at [235, 153] on span "DeliverThat" at bounding box center [233, 149] width 31 height 11
click at [252, 18] on div "Created" at bounding box center [242, 19] width 55 height 26
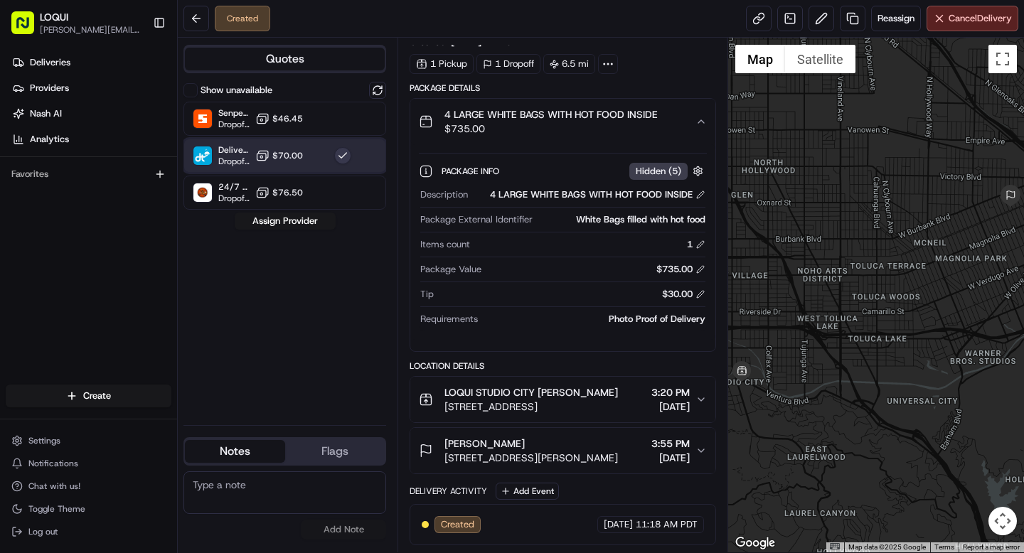
click at [203, 159] on img at bounding box center [202, 155] width 18 height 18
click at [223, 131] on div "Senpex (small package) Dropoff ETA 1 hour $46.45" at bounding box center [284, 119] width 203 height 34
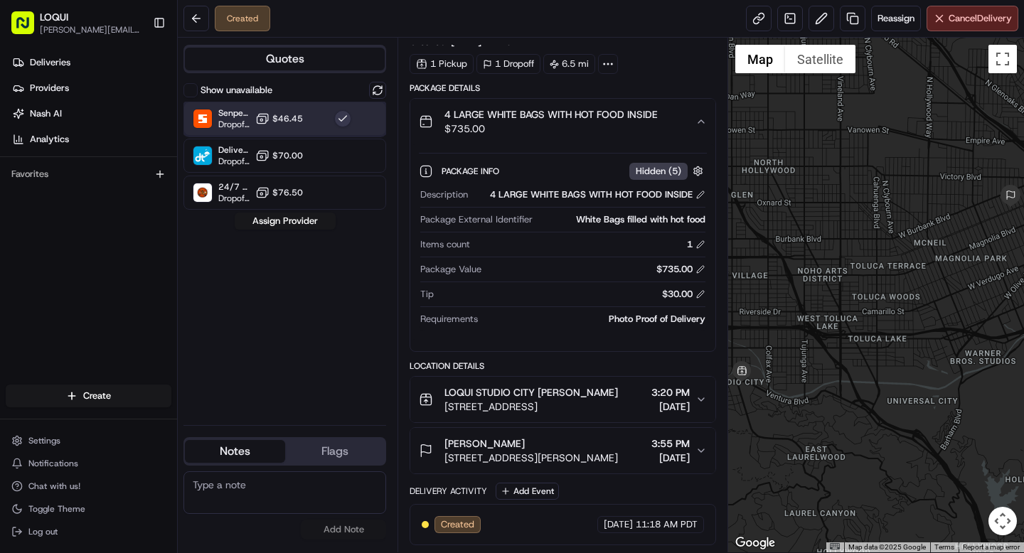
click at [223, 131] on div "Senpex (small package) Dropoff ETA 1 hour $46.45" at bounding box center [284, 119] width 203 height 34
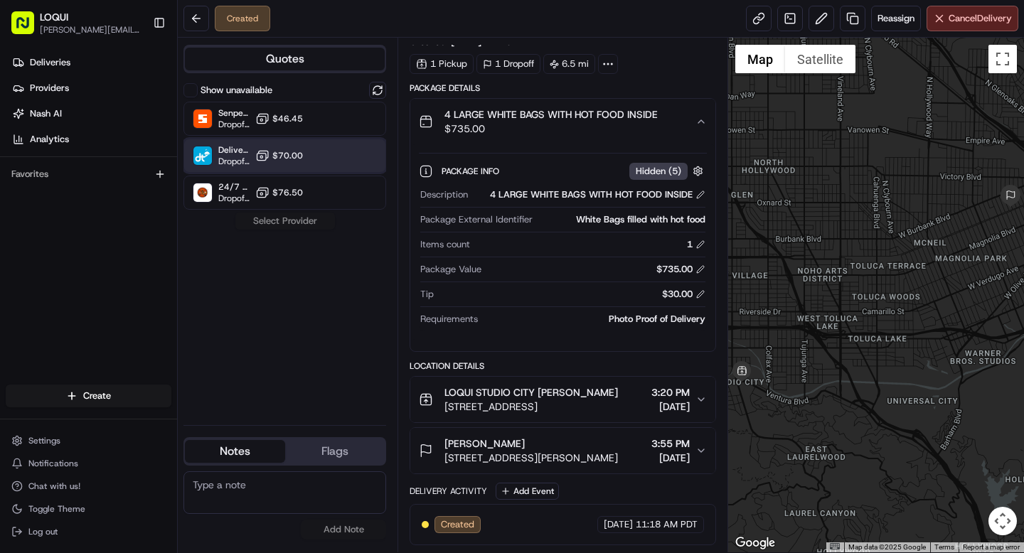
click at [208, 154] on img at bounding box center [202, 155] width 18 height 18
click at [302, 224] on button "Assign Provider" at bounding box center [285, 221] width 101 height 17
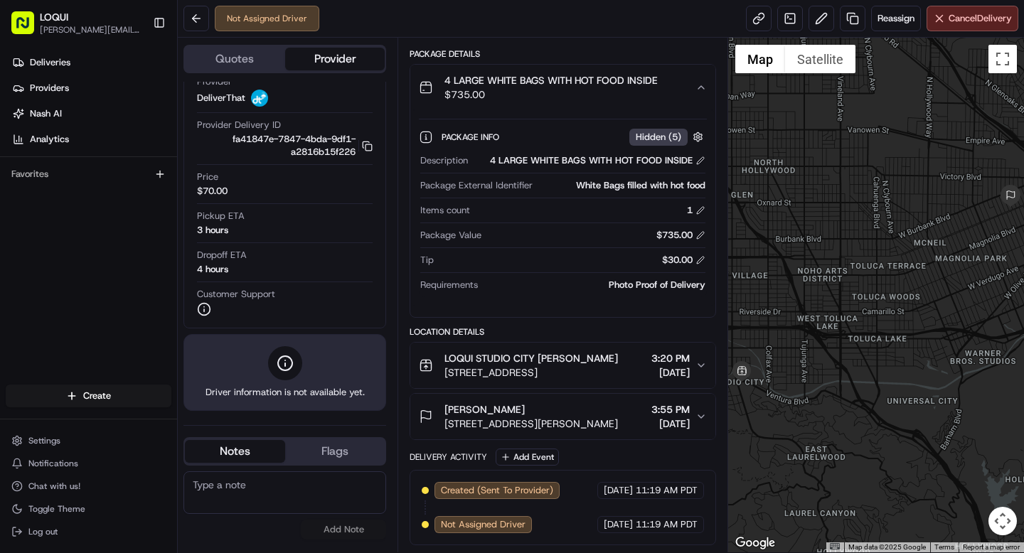
scroll to position [0, 0]
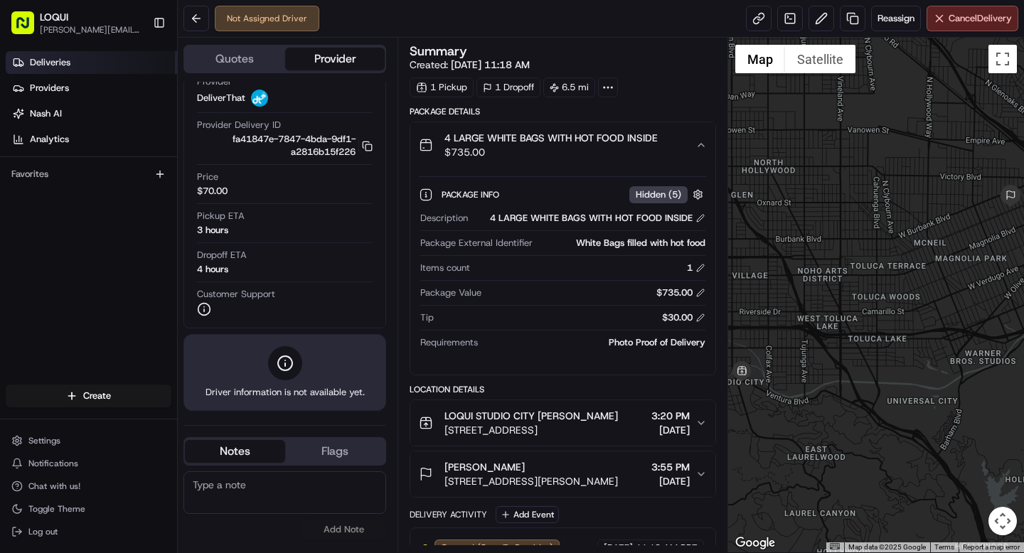
click at [62, 68] on span "Deliveries" at bounding box center [50, 62] width 41 height 13
